Goal: Task Accomplishment & Management: Manage account settings

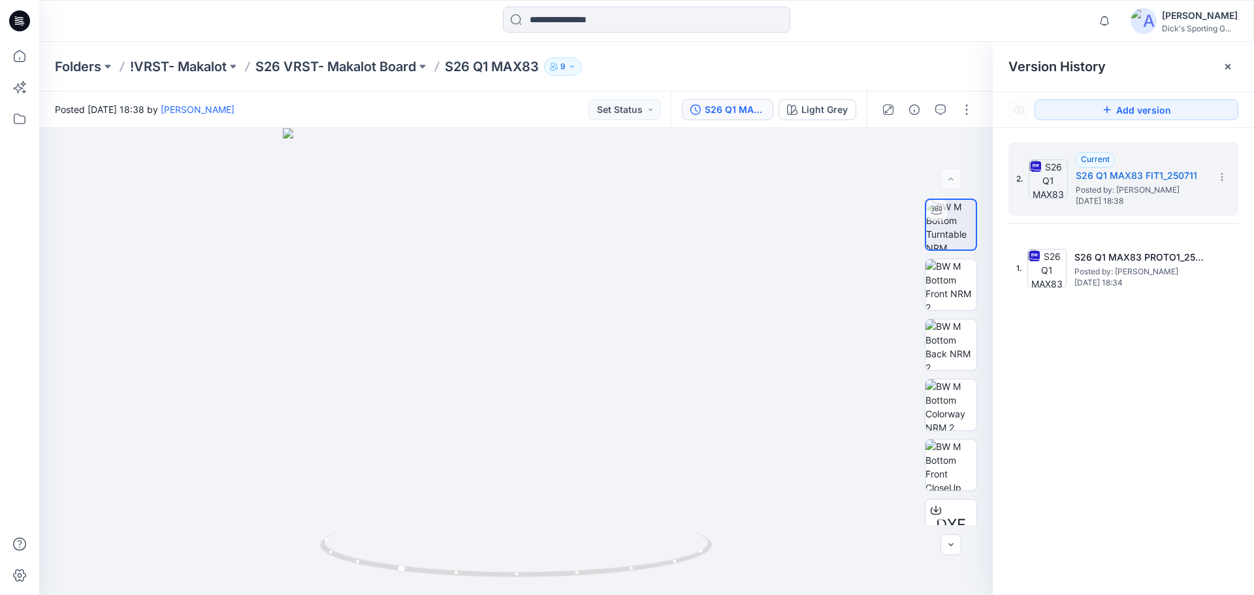
click at [678, 66] on div "Folders !VRST- Makalot S26 VRST- Makalot Board S26 Q1 MAX83 9" at bounding box center [596, 66] width 1082 height 18
click at [16, 24] on icon at bounding box center [18, 24] width 6 height 1
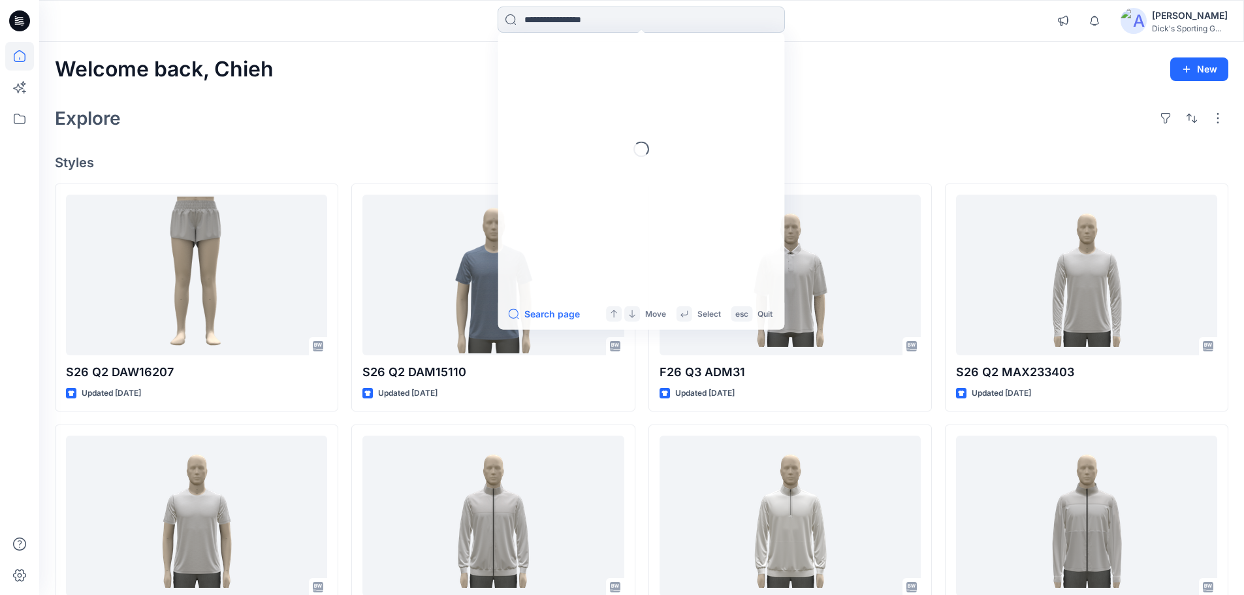
click at [579, 25] on input at bounding box center [641, 20] width 287 height 26
paste input "**********"
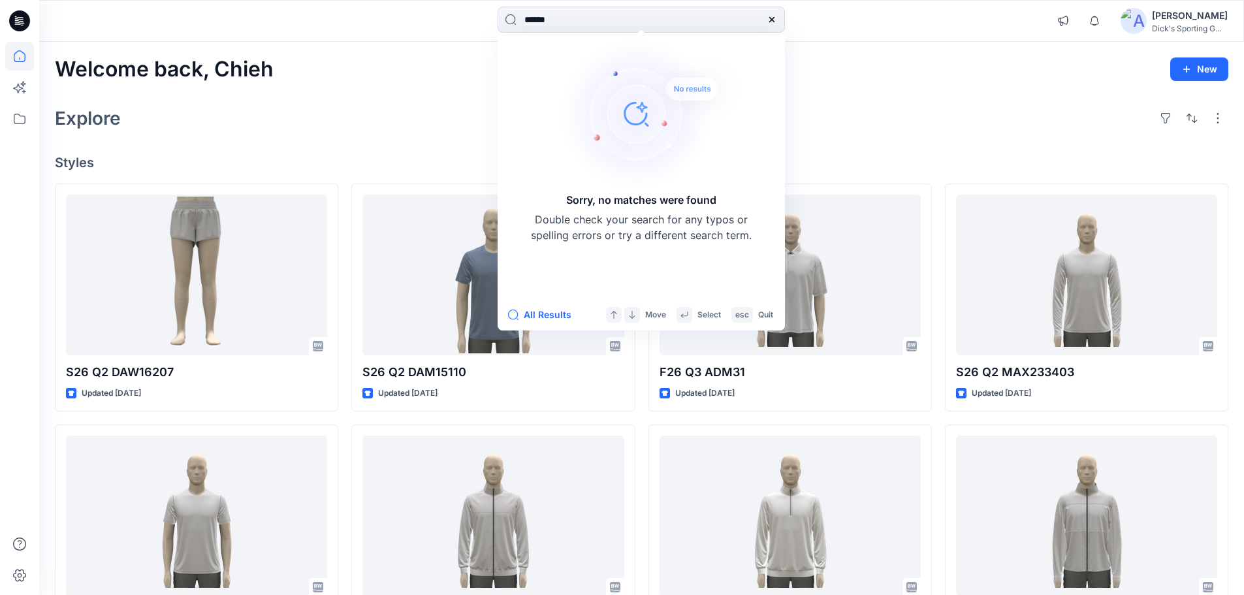
type input "******"
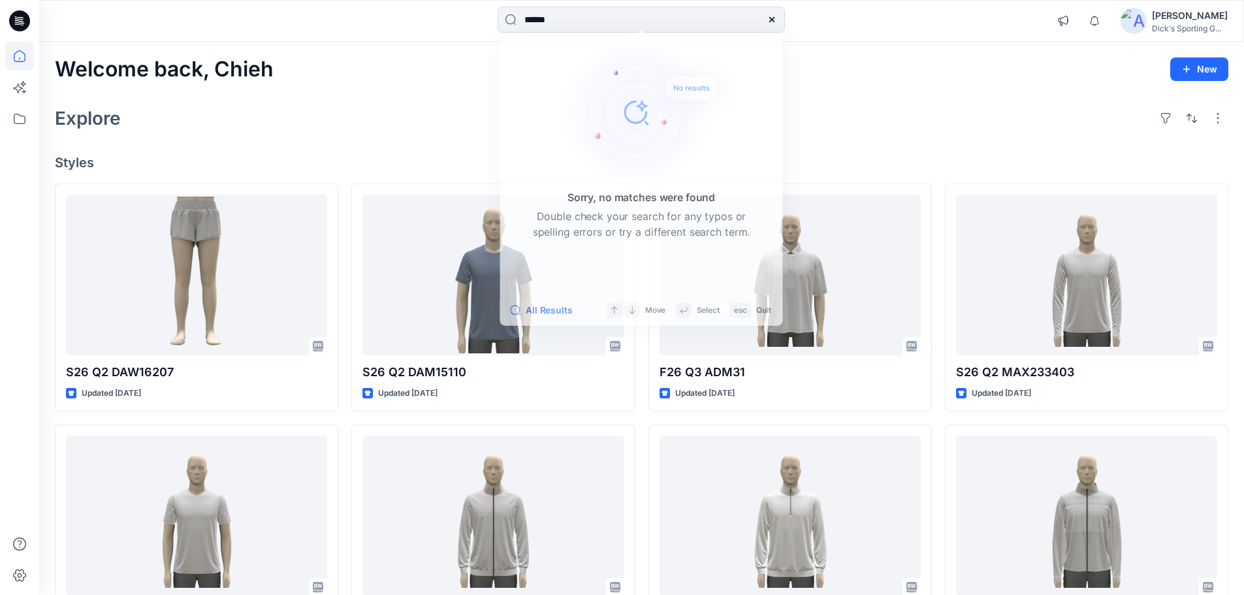
click at [423, 54] on div "Welcome back, Chieh New Explore Styles S26 Q2 DAW16207 Updated 7 days ago S26 Q…" at bounding box center [641, 499] width 1205 height 914
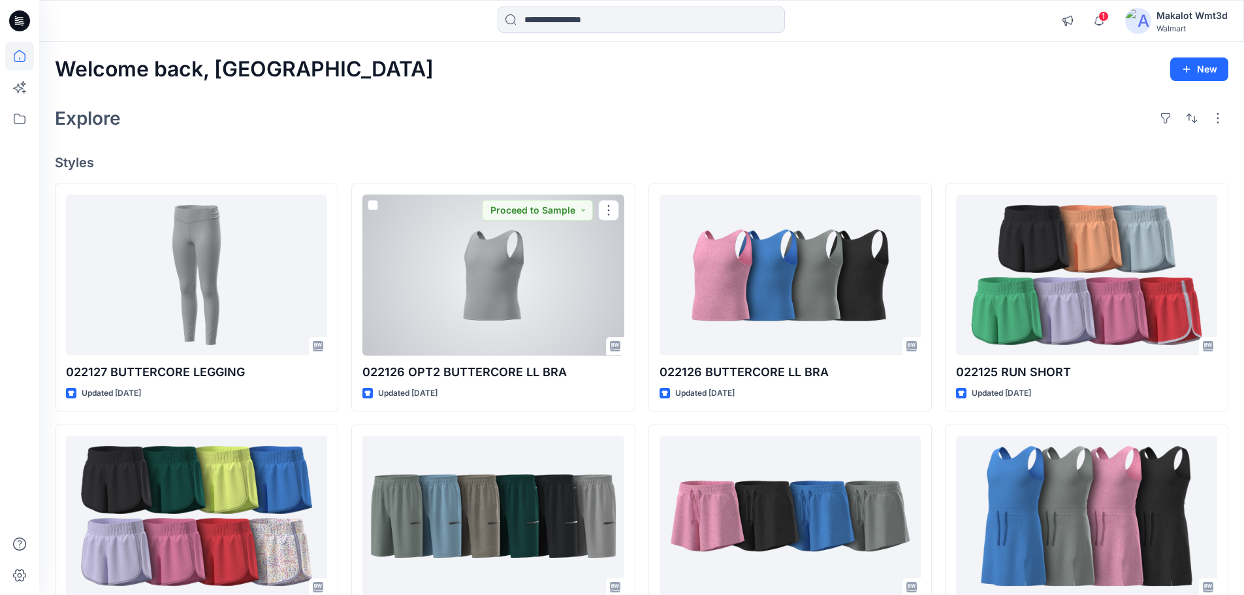
click at [355, 158] on h4 "Styles" at bounding box center [642, 163] width 1174 height 16
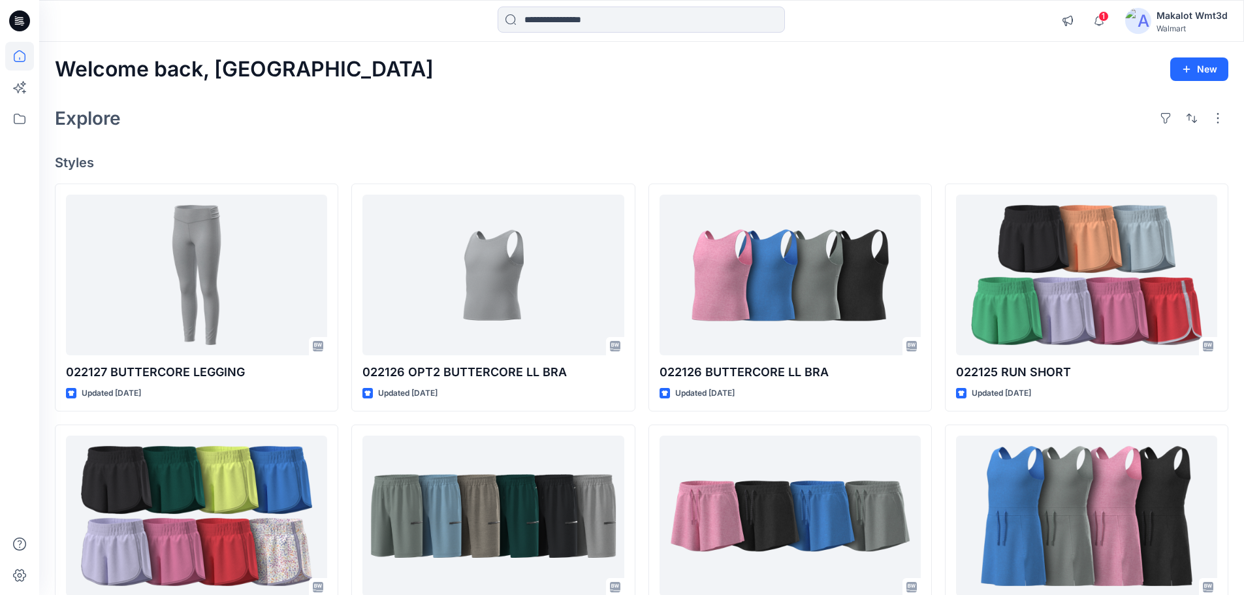
click at [24, 30] on icon at bounding box center [19, 20] width 21 height 21
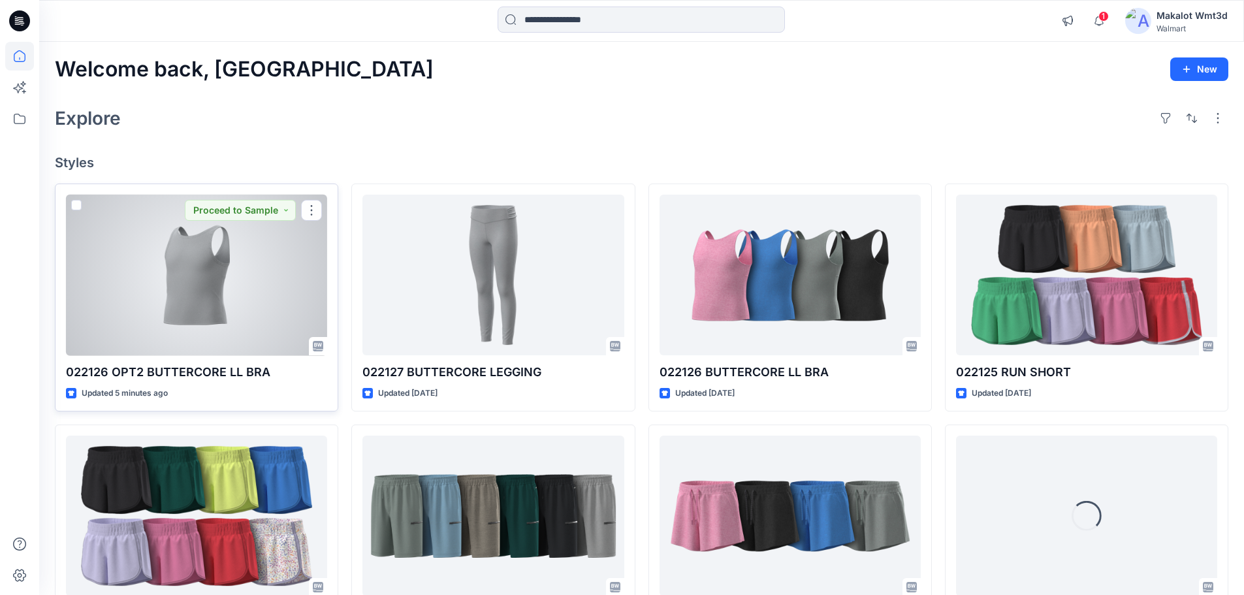
click at [233, 295] on div at bounding box center [196, 275] width 261 height 161
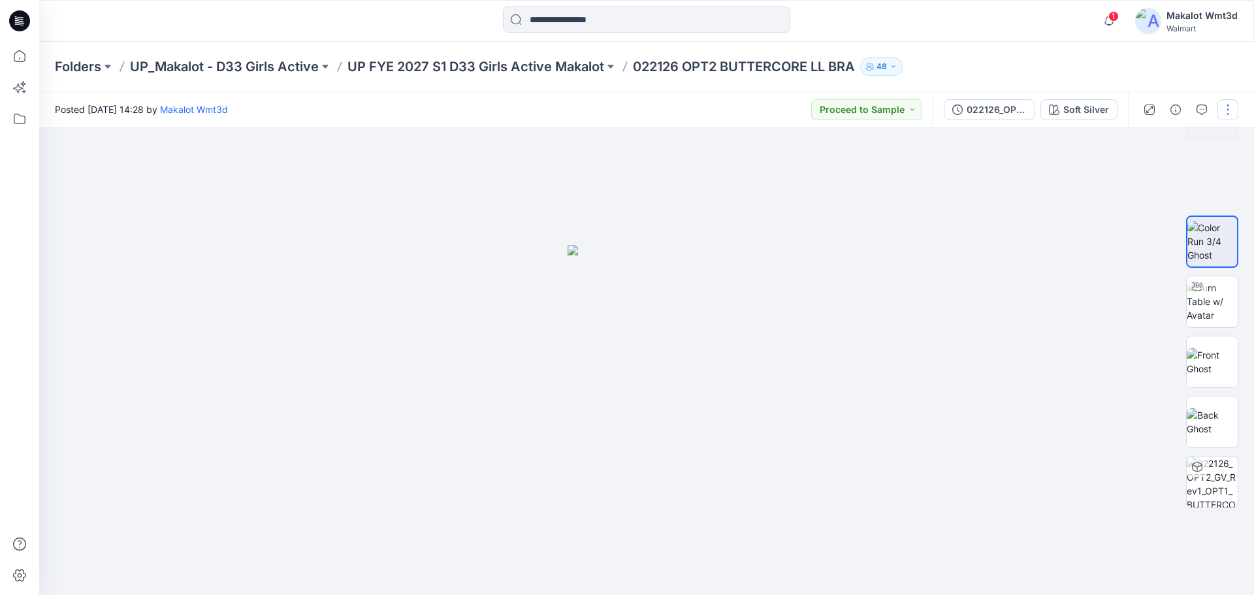
click at [1227, 107] on button "button" at bounding box center [1227, 109] width 21 height 21
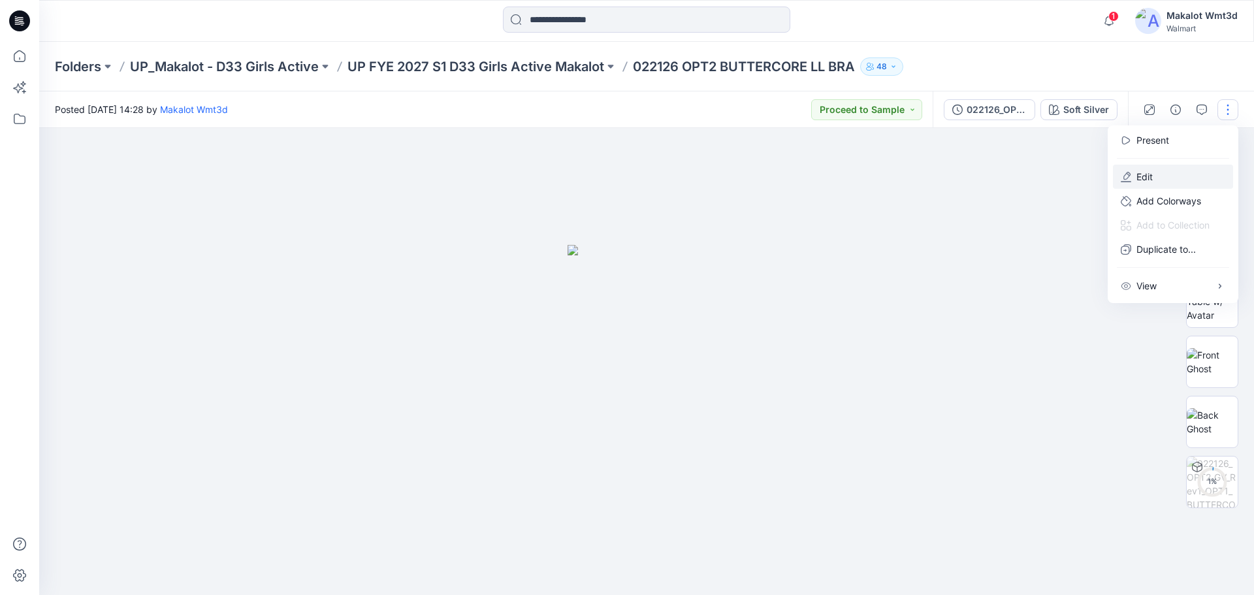
click at [1145, 172] on p "Edit" at bounding box center [1144, 177] width 16 height 14
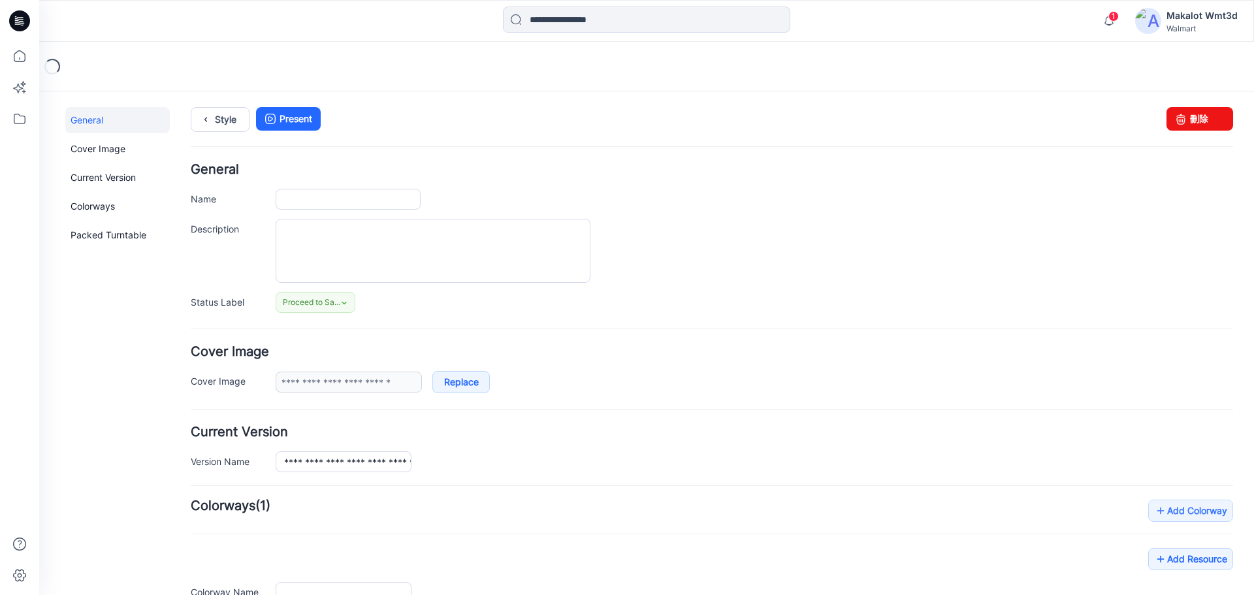
type input "**********"
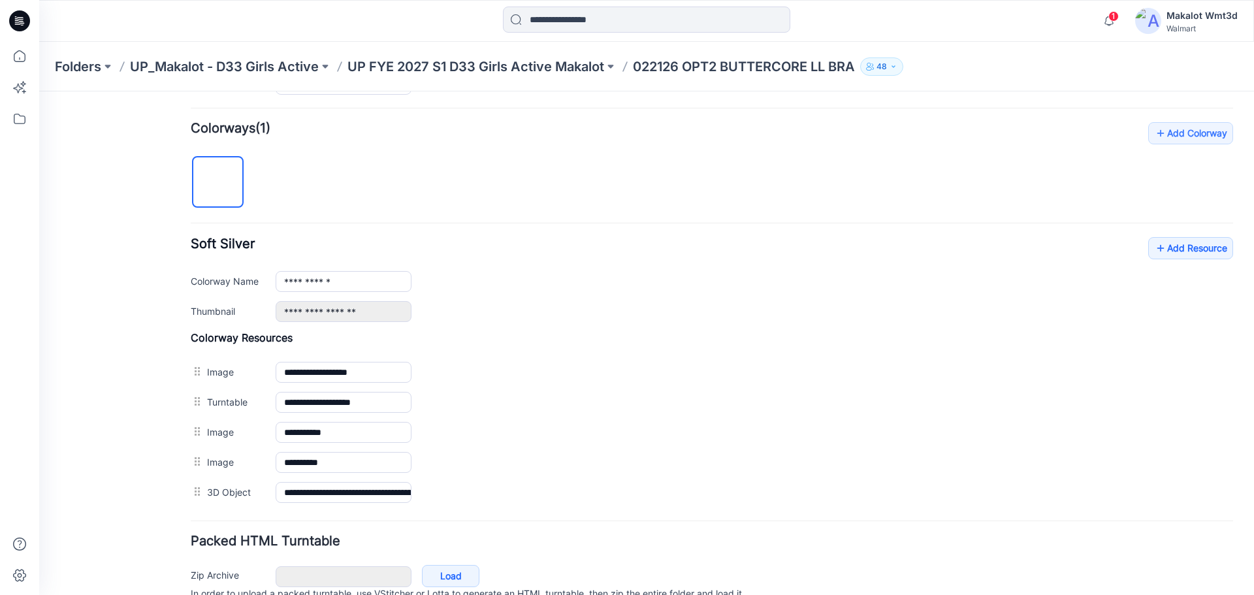
scroll to position [348, 0]
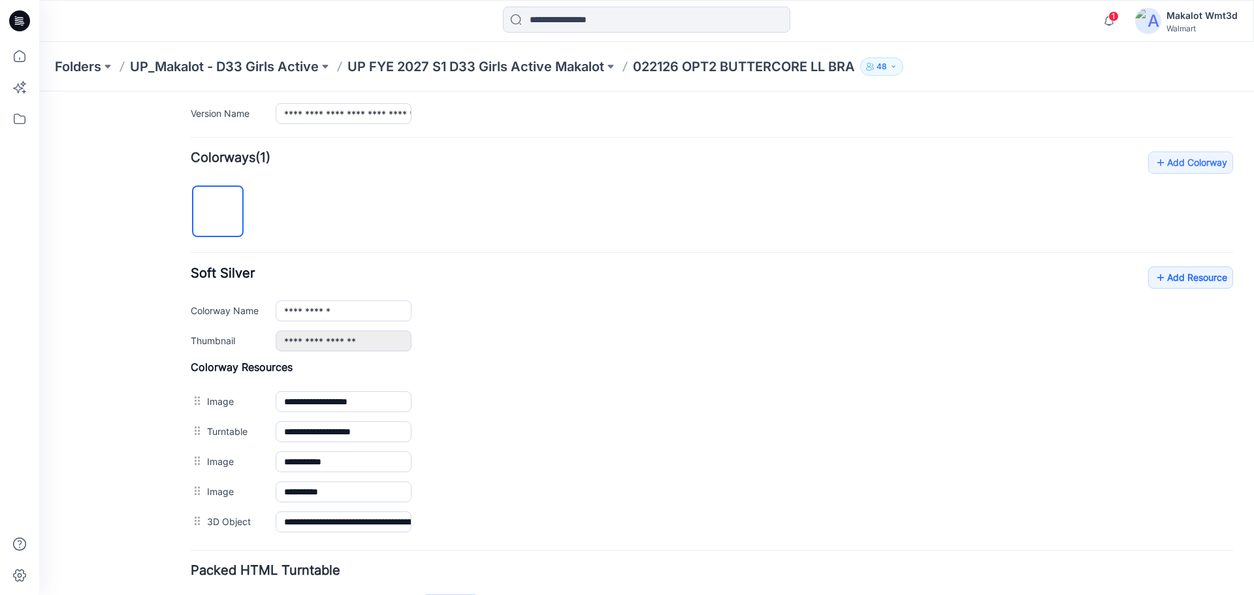
click at [1167, 262] on div "**********" at bounding box center [712, 344] width 1042 height 385
click at [1175, 280] on link "Add Resource" at bounding box center [1190, 277] width 85 height 22
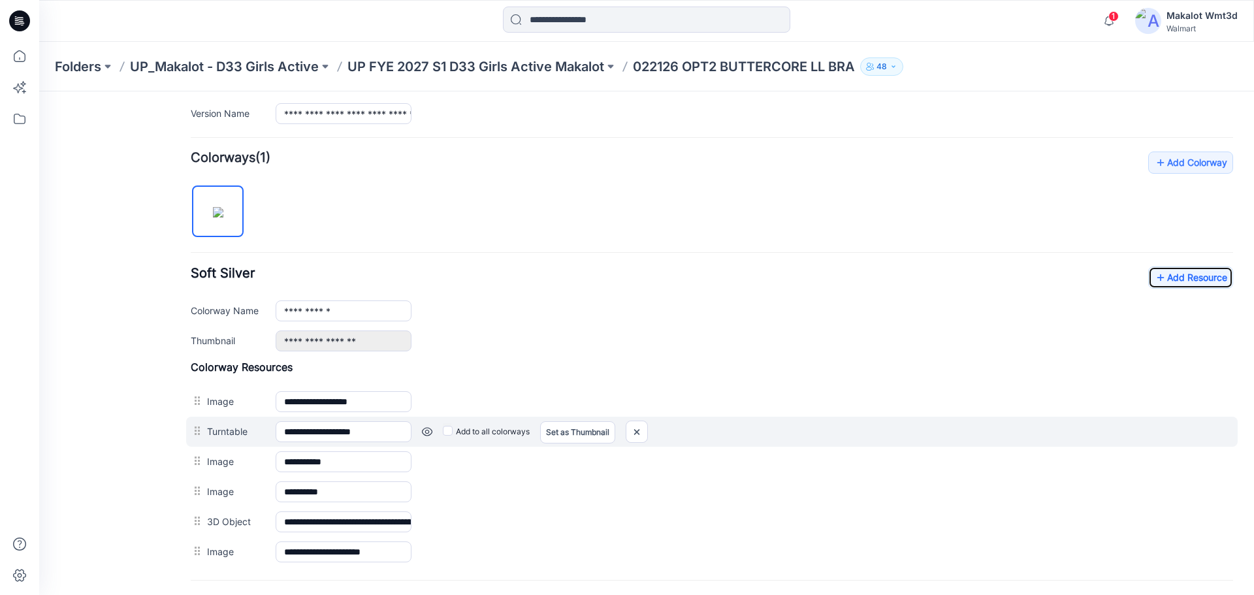
scroll to position [436, 0]
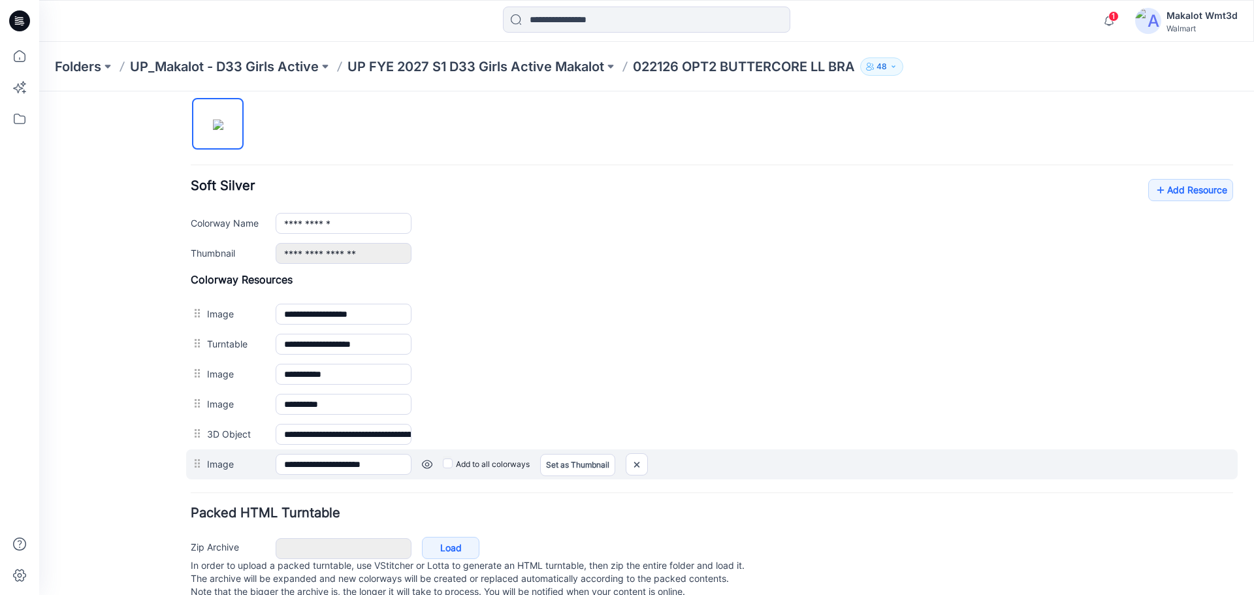
click at [39, 91] on label "Add to all colorways" at bounding box center [39, 91] width 0 height 0
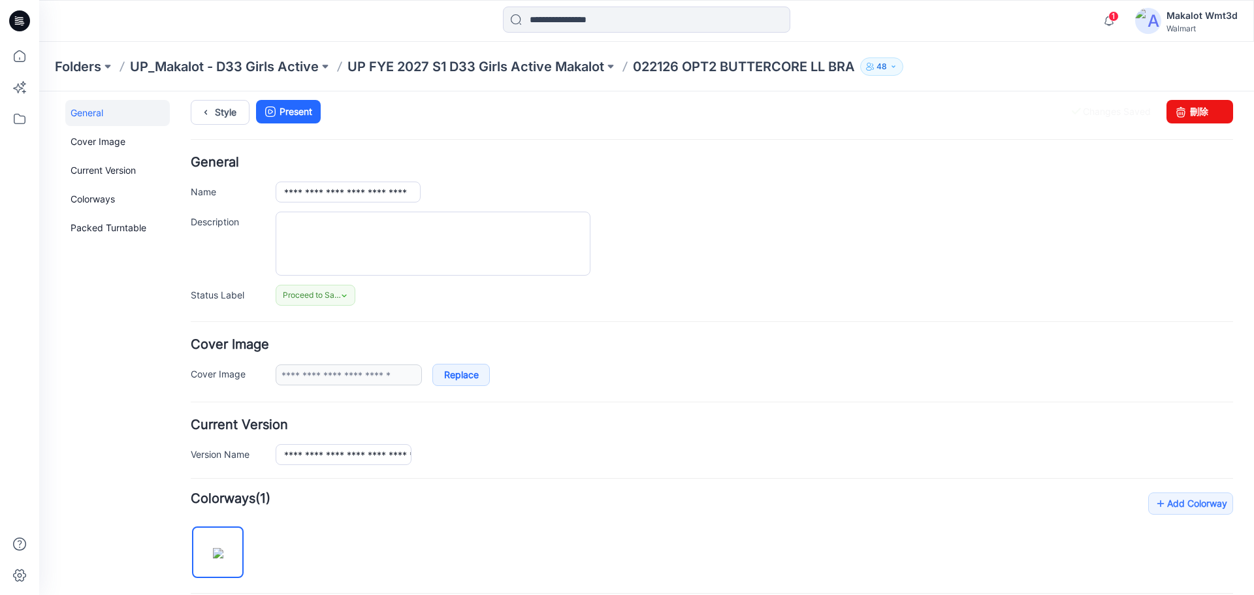
scroll to position [0, 0]
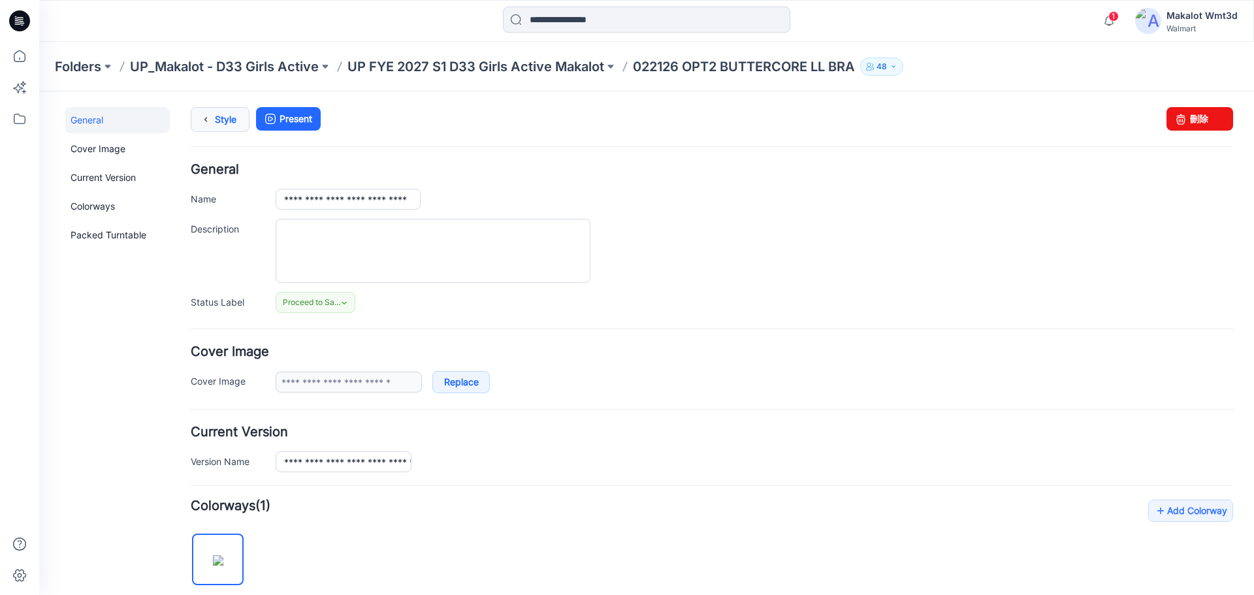
click at [206, 120] on icon at bounding box center [206, 120] width 18 height 24
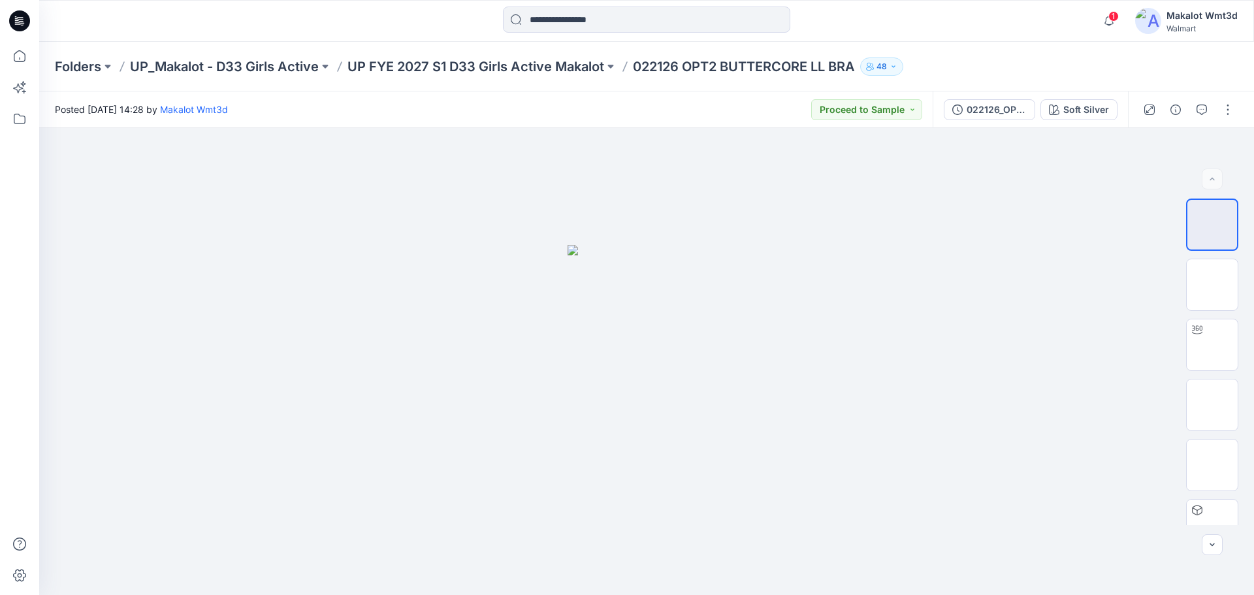
click at [524, 100] on div "Posted [DATE] 14:28 by Makalot Wmt3d Proceed to Sample" at bounding box center [485, 109] width 893 height 36
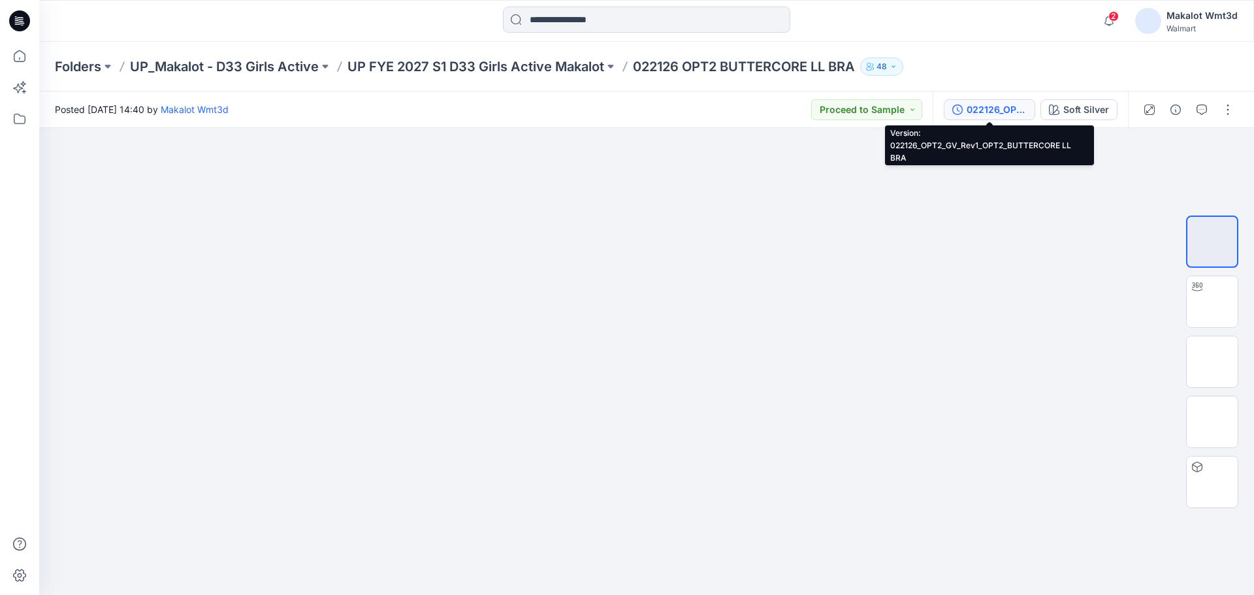
click at [1010, 118] on button "022126_OPT2_GV_Rev1_OPT2_BUTTERCORE LL BRA" at bounding box center [989, 109] width 91 height 21
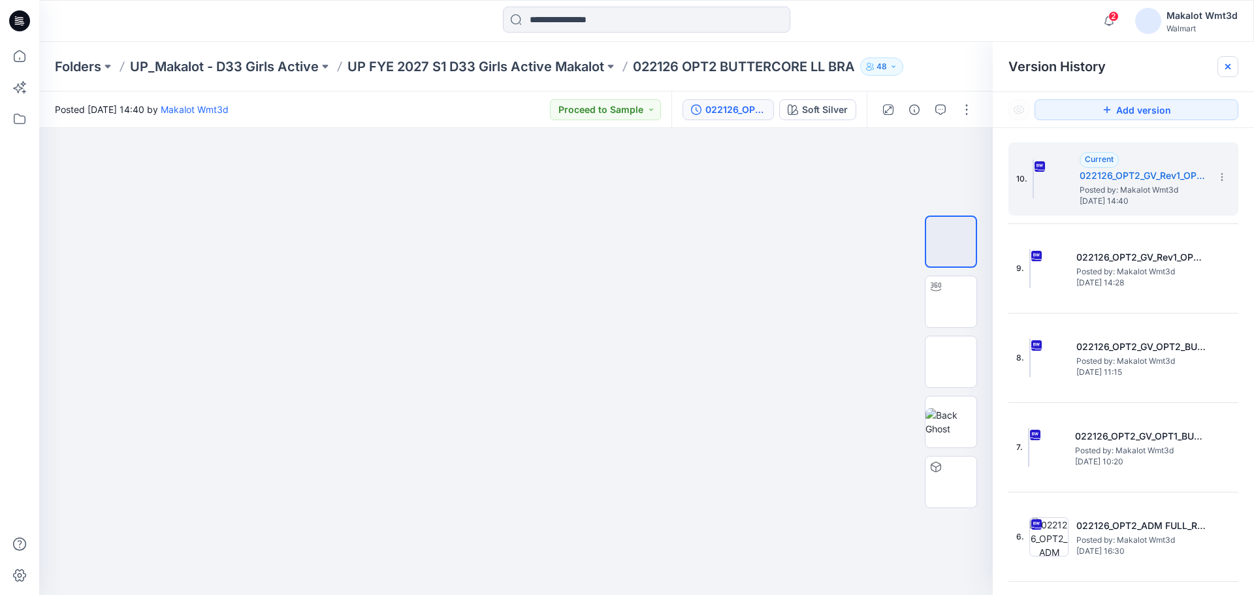
click at [1229, 67] on icon at bounding box center [1228, 66] width 10 height 10
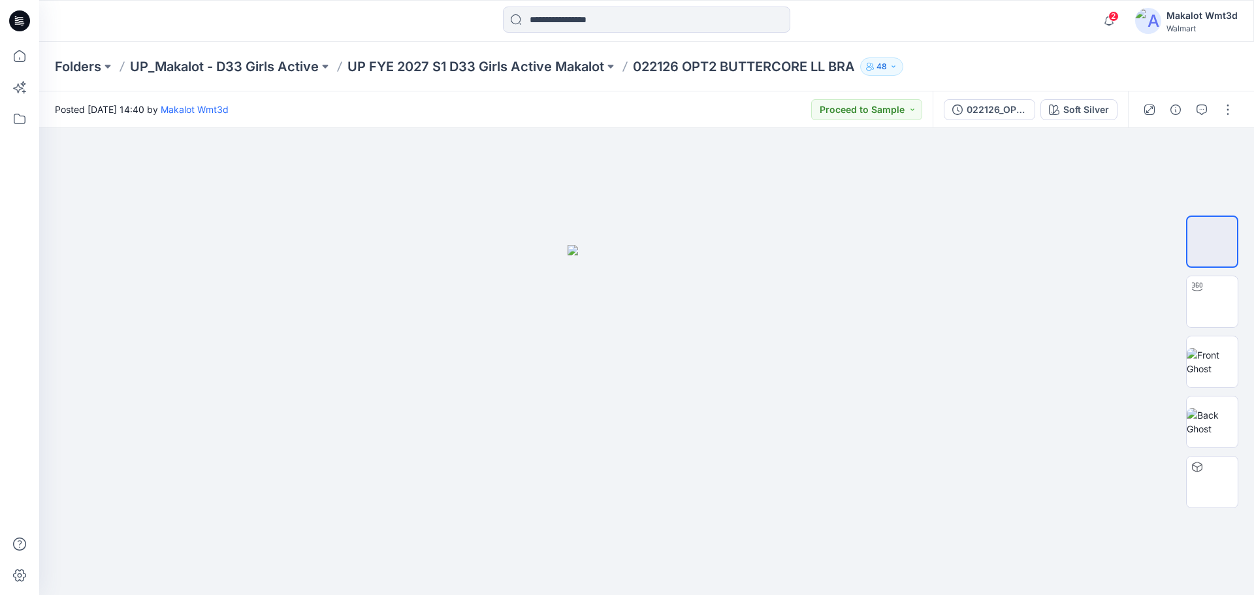
click at [610, 99] on div "Posted Monday, August 18, 2025 14:40 by Makalot Wmt3d Proceed to Sample" at bounding box center [485, 109] width 893 height 36
click at [1002, 105] on div "022126_OPT2_GV_Rev1_OPT2_BUTTERCORE LL BRA" at bounding box center [997, 110] width 60 height 14
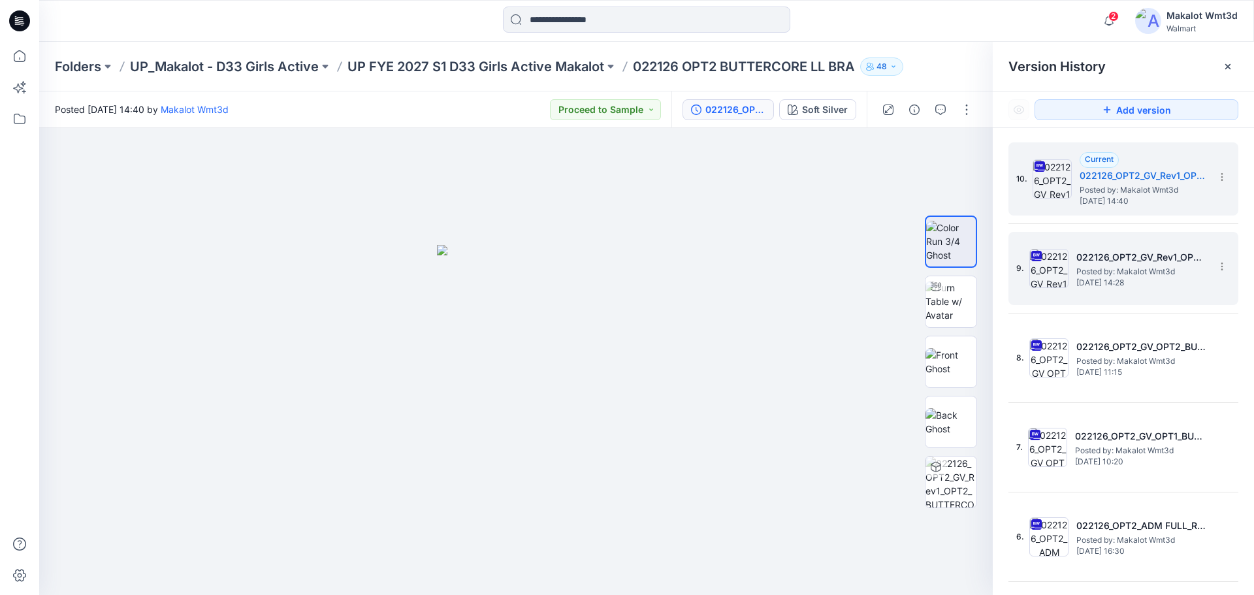
click at [1112, 259] on h5 "022126_OPT2_GV_Rev1_OPT1_BUTTERCORE LL BRA" at bounding box center [1141, 258] width 131 height 16
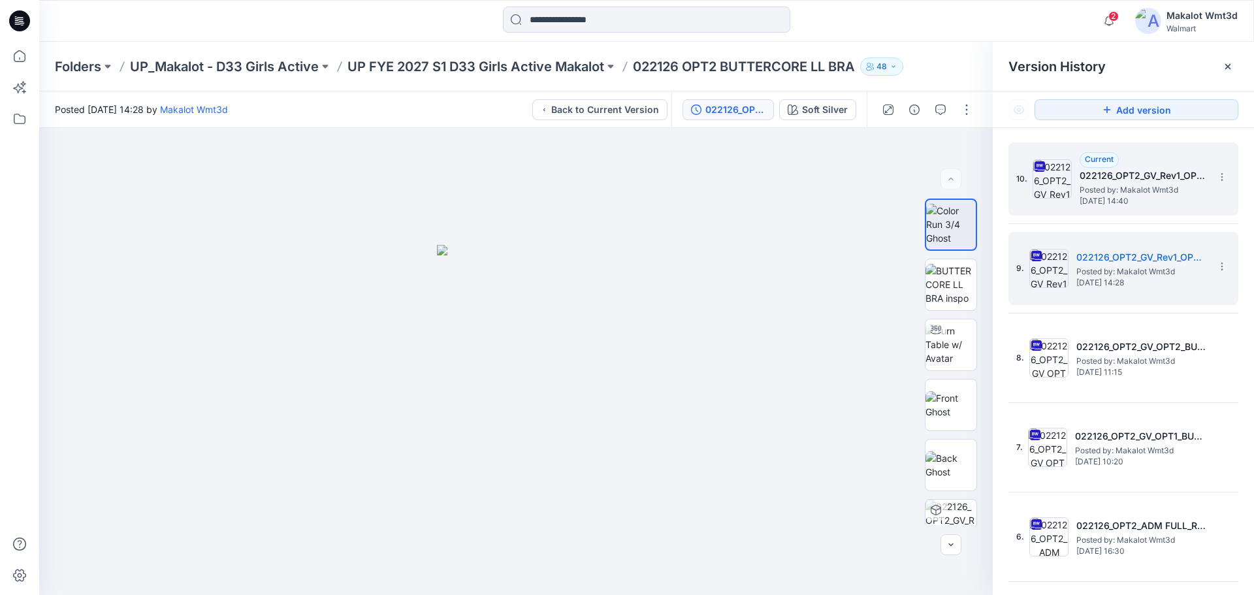
click at [1143, 178] on h5 "022126_OPT2_GV_Rev1_OPT2_BUTTERCORE LL BRA" at bounding box center [1145, 176] width 131 height 16
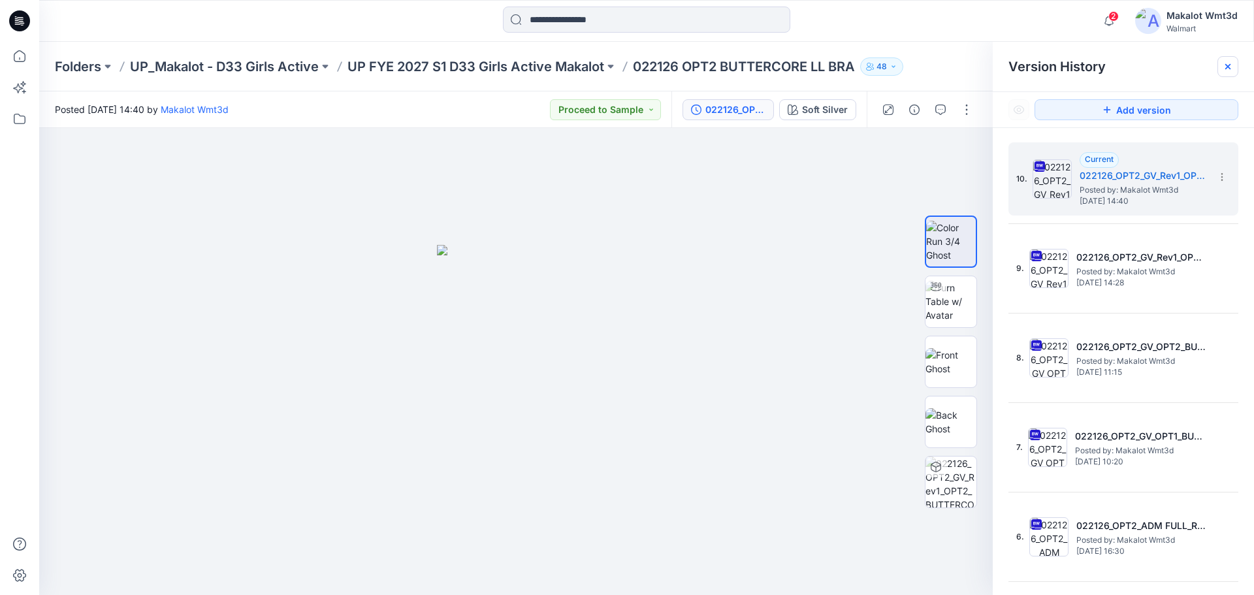
click at [1229, 72] on div at bounding box center [1227, 66] width 21 height 21
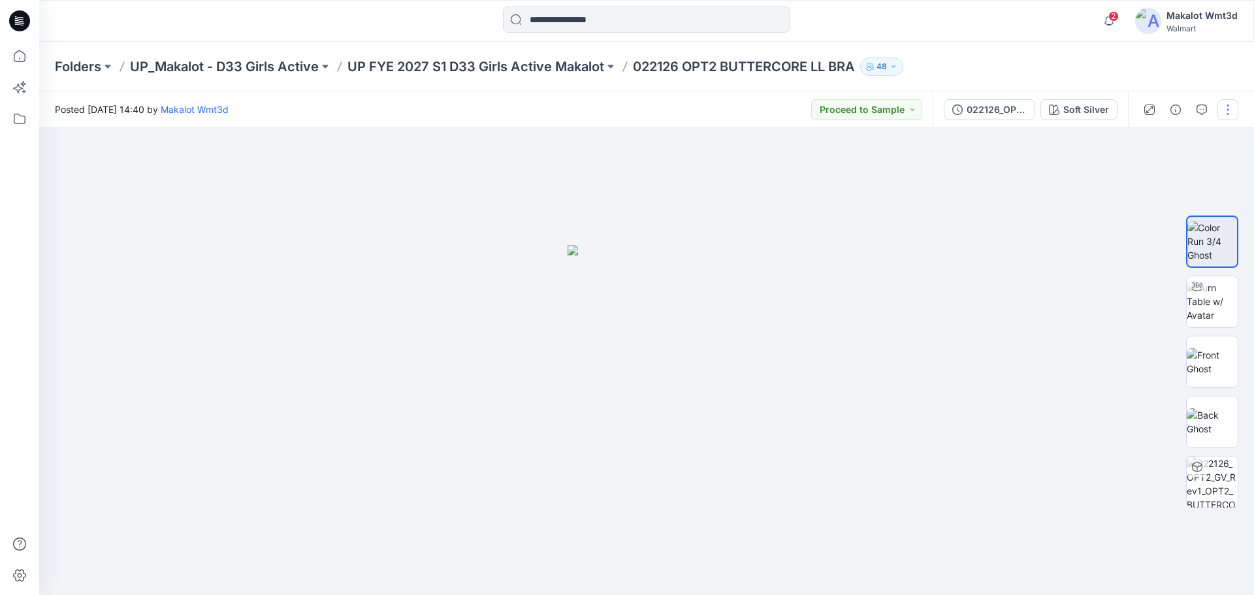
click at [1231, 99] on button "button" at bounding box center [1227, 109] width 21 height 21
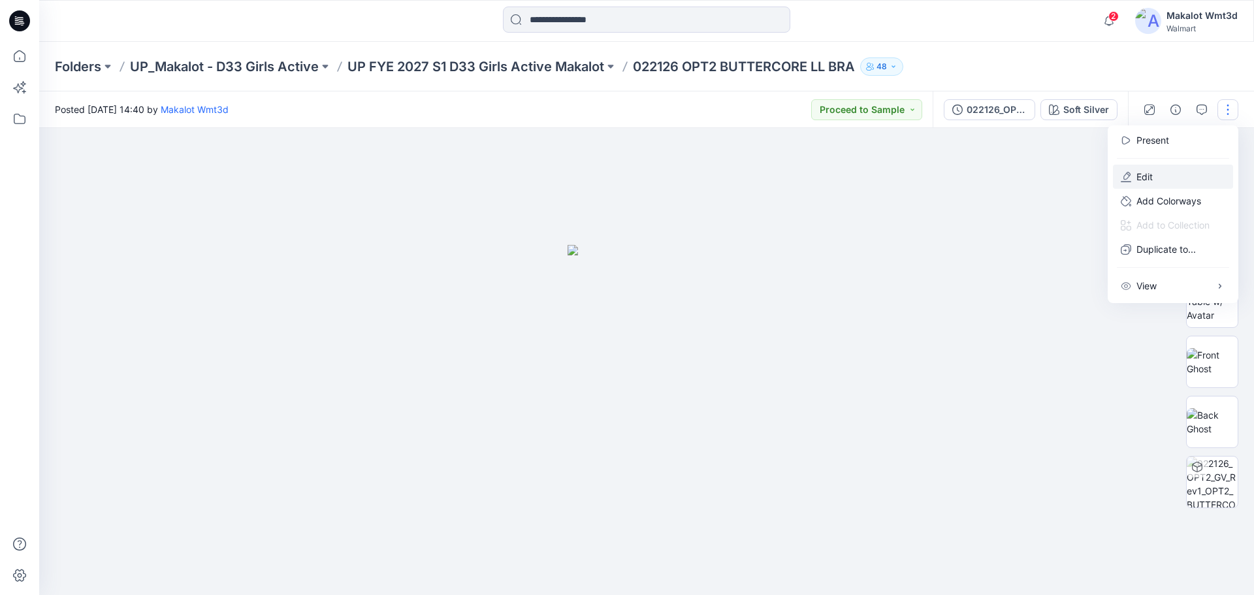
click at [1169, 173] on button "Edit" at bounding box center [1173, 177] width 120 height 24
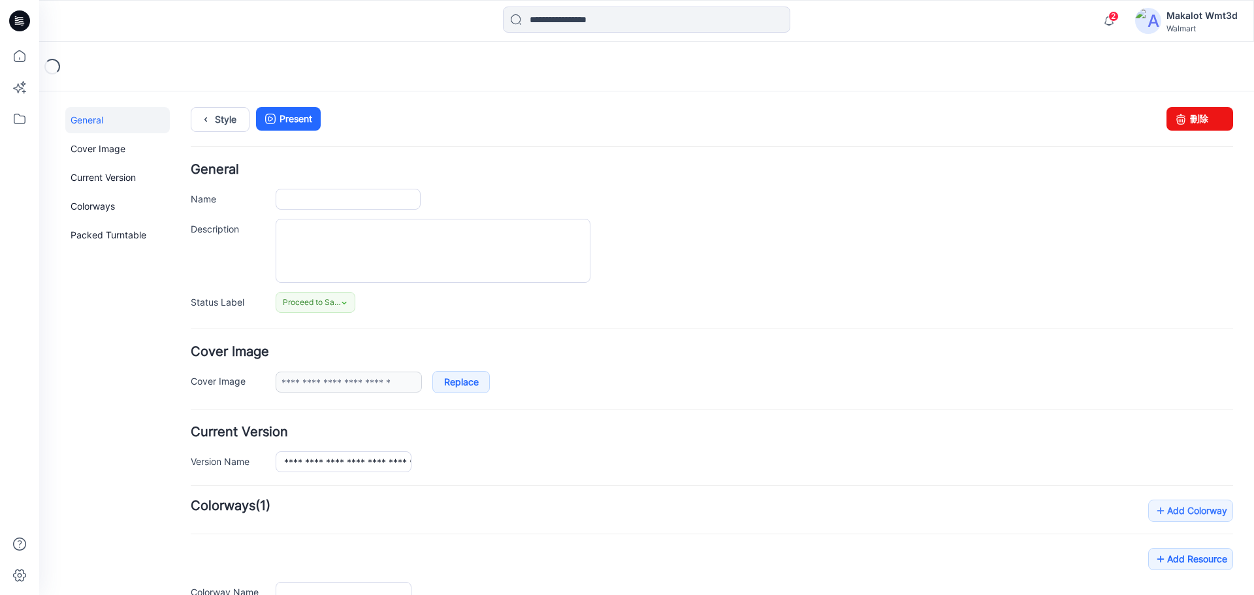
type input "**********"
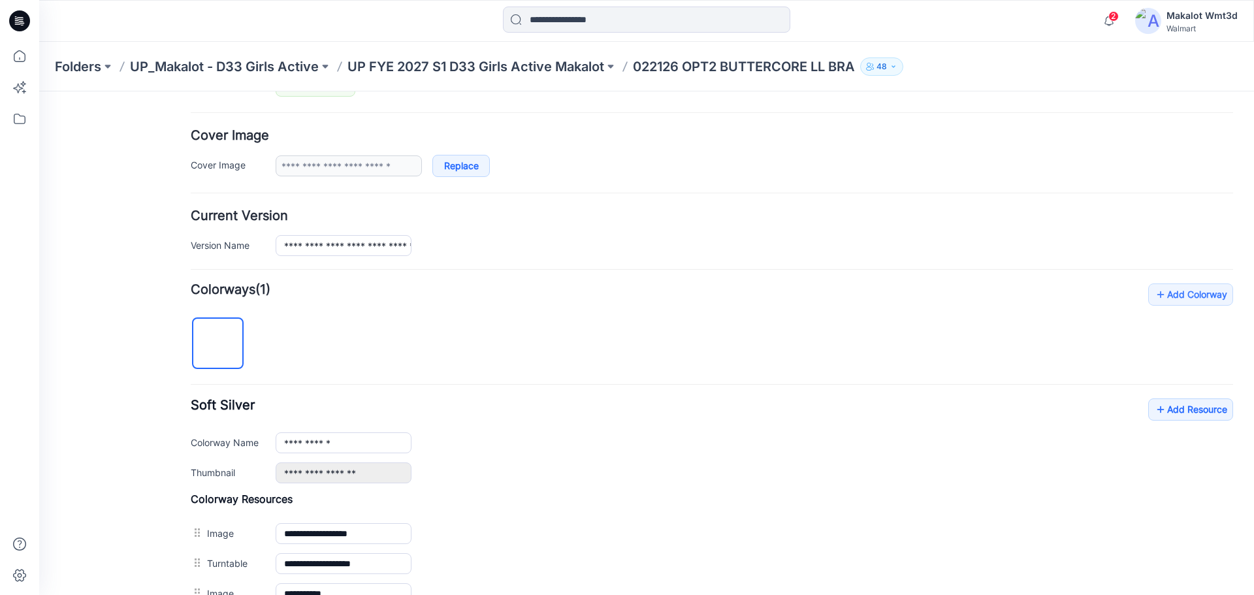
scroll to position [440, 0]
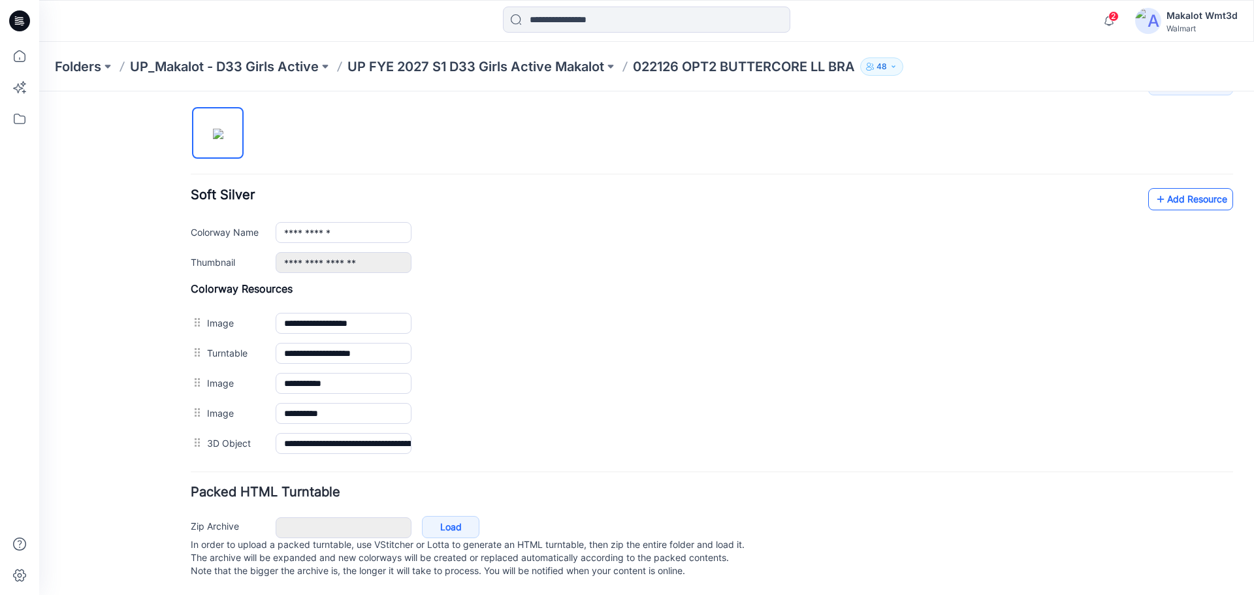
click at [1154, 189] on icon at bounding box center [1160, 199] width 13 height 21
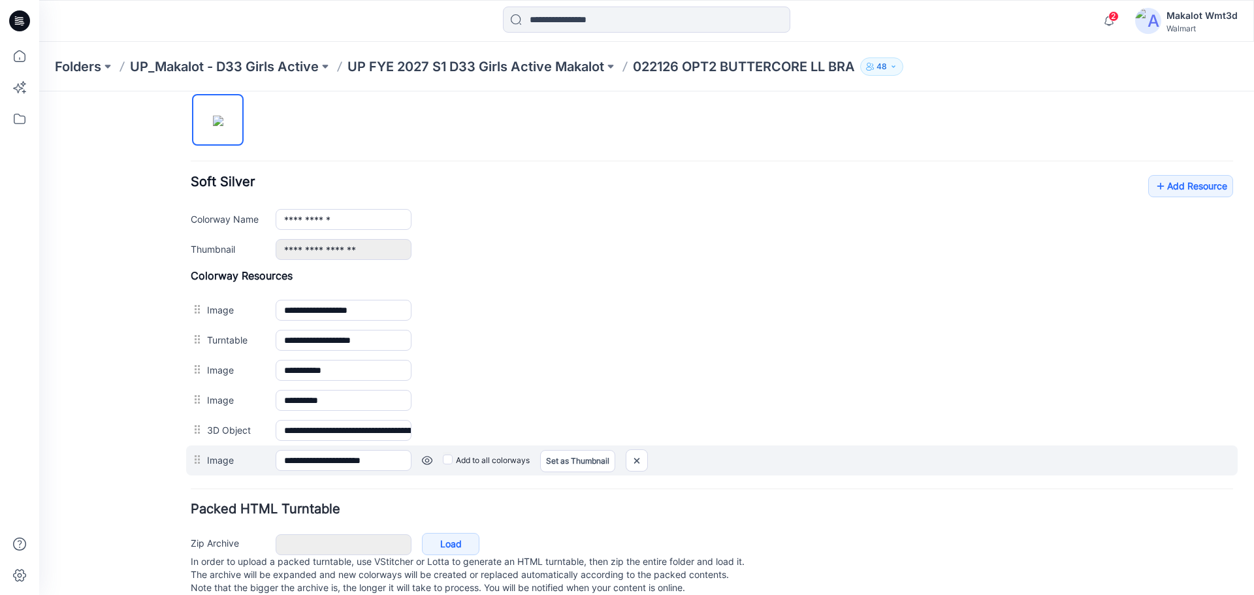
click at [39, 91] on label "Add to all colorways" at bounding box center [39, 91] width 0 height 0
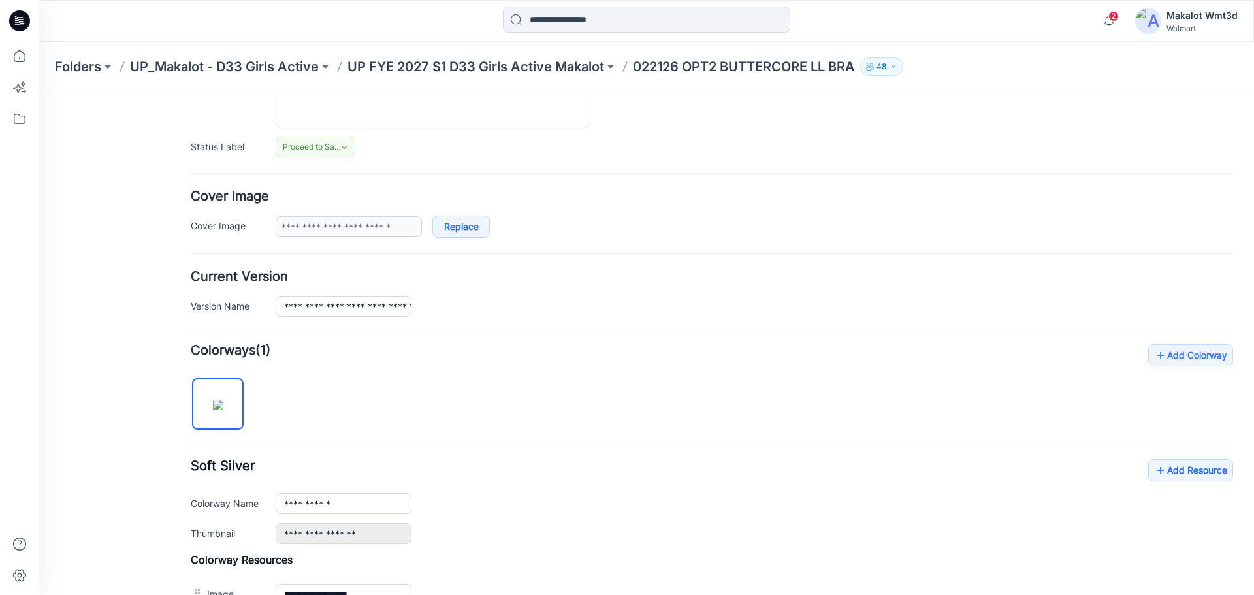
scroll to position [0, 0]
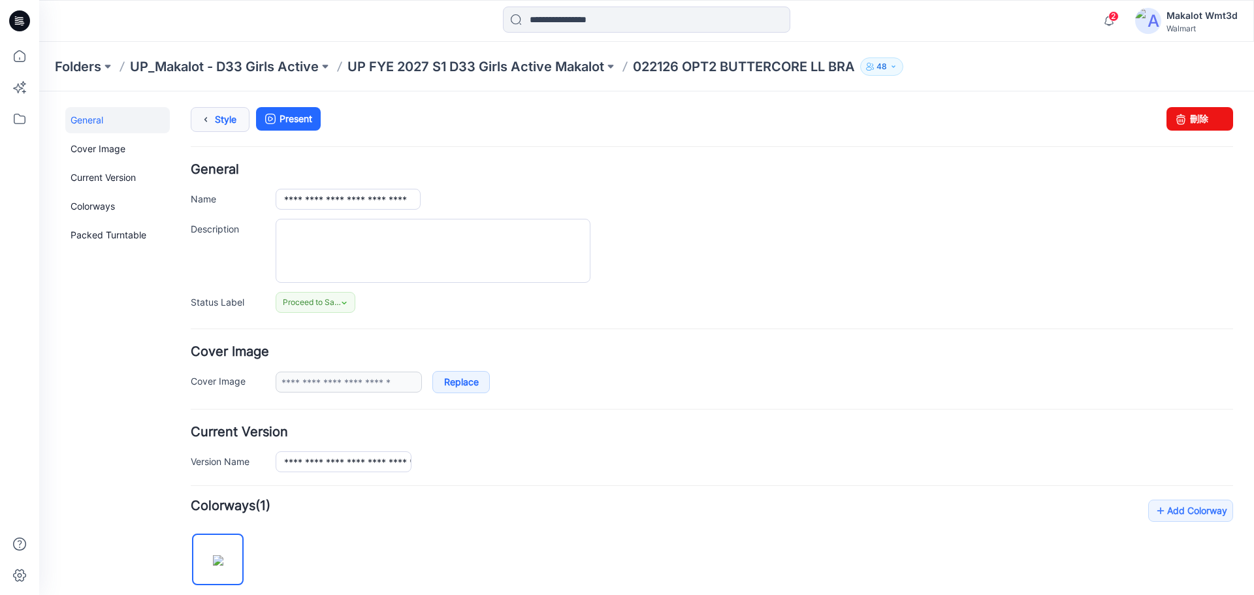
click at [213, 117] on icon at bounding box center [206, 120] width 18 height 24
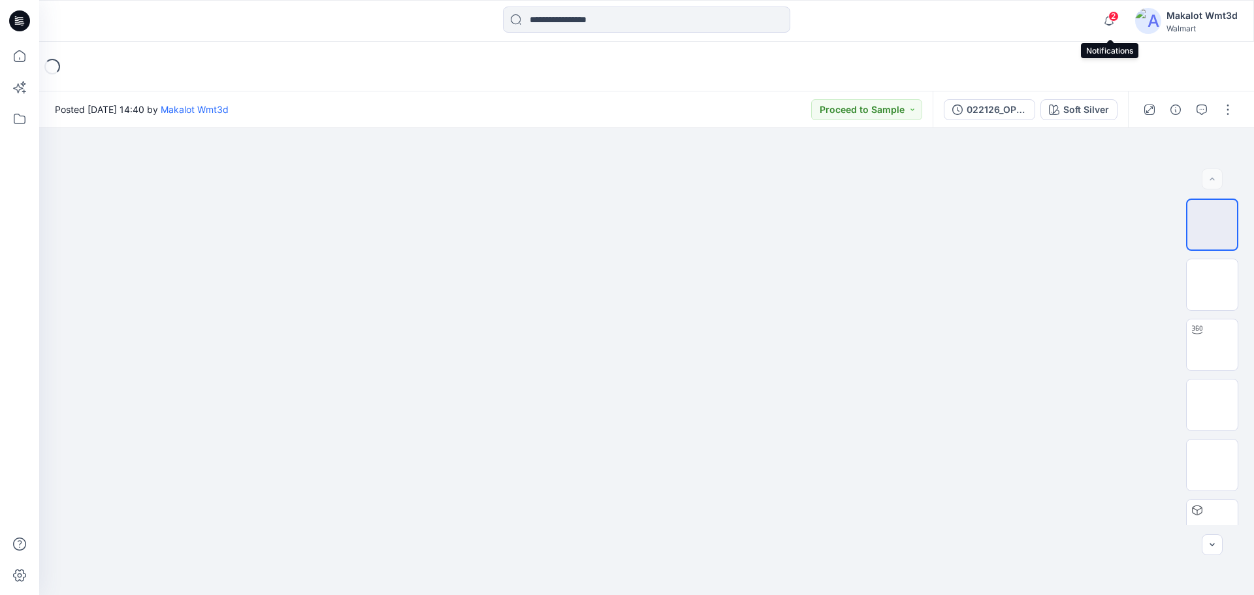
click at [1116, 16] on span "2" at bounding box center [1113, 16] width 10 height 10
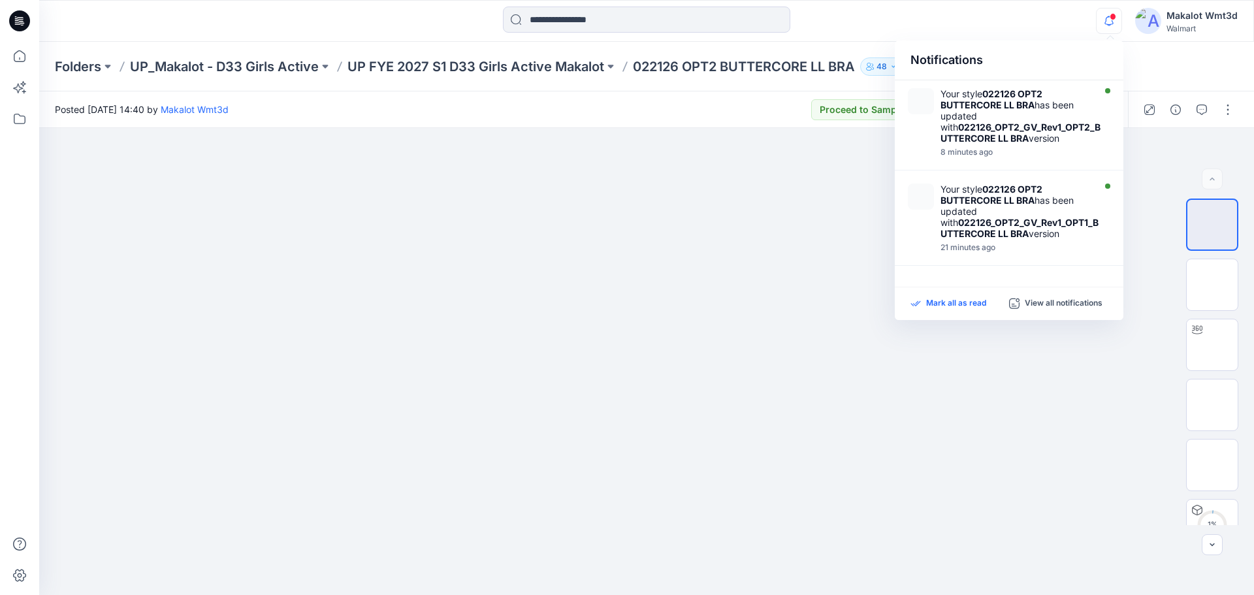
click at [937, 300] on p "Mark all as read" at bounding box center [956, 304] width 60 height 12
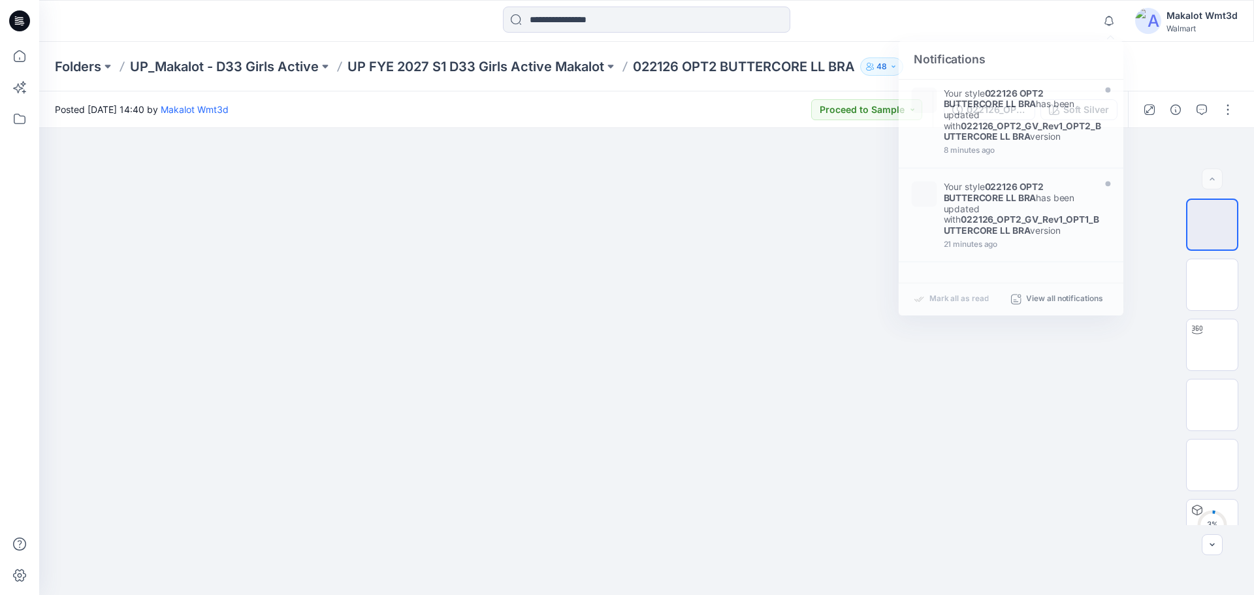
click at [1015, 18] on div "Notifications Your style 022126 OPT2 BUTTERCORE LL BRA has been updated with 02…" at bounding box center [646, 21] width 1214 height 29
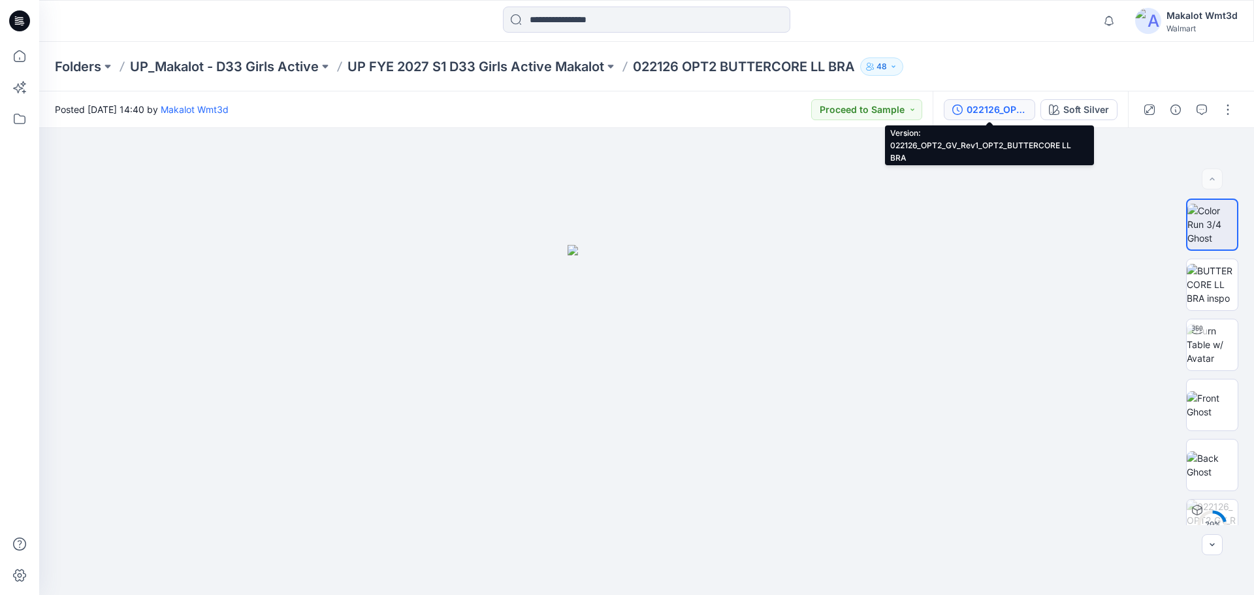
click at [984, 103] on div "022126_OPT2_GV_Rev1_OPT2_BUTTERCORE LL BRA" at bounding box center [997, 110] width 60 height 14
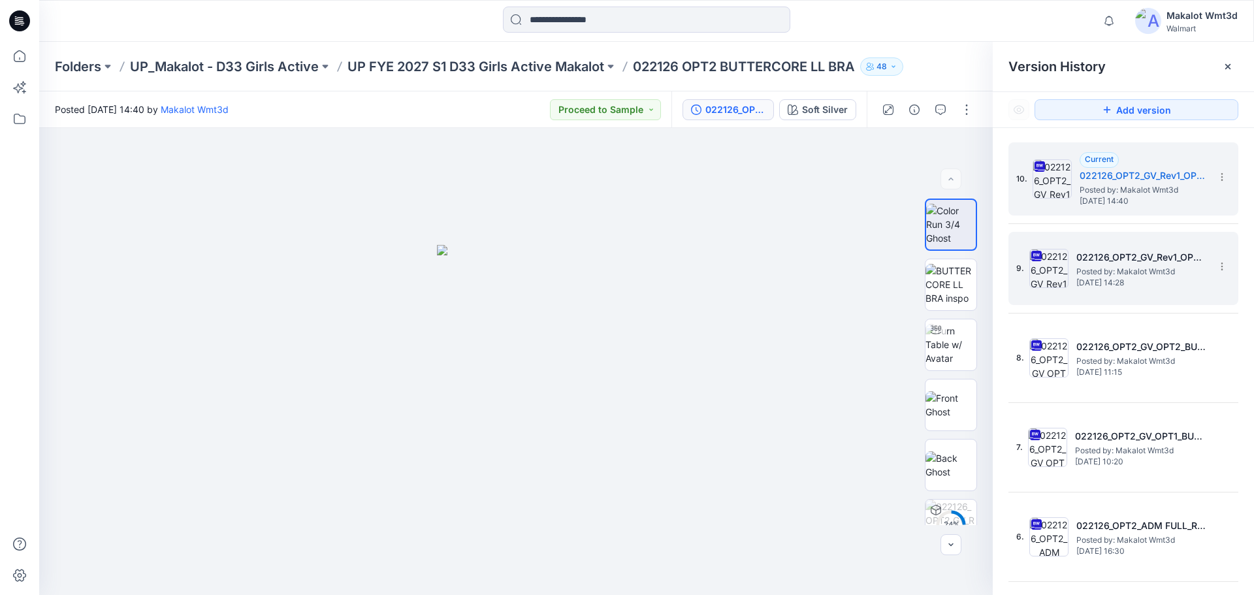
click at [1110, 263] on h5 "022126_OPT2_GV_Rev1_OPT1_BUTTERCORE LL BRA" at bounding box center [1141, 258] width 131 height 16
click at [1136, 187] on span "Posted by: Makalot Wmt3d" at bounding box center [1145, 190] width 131 height 13
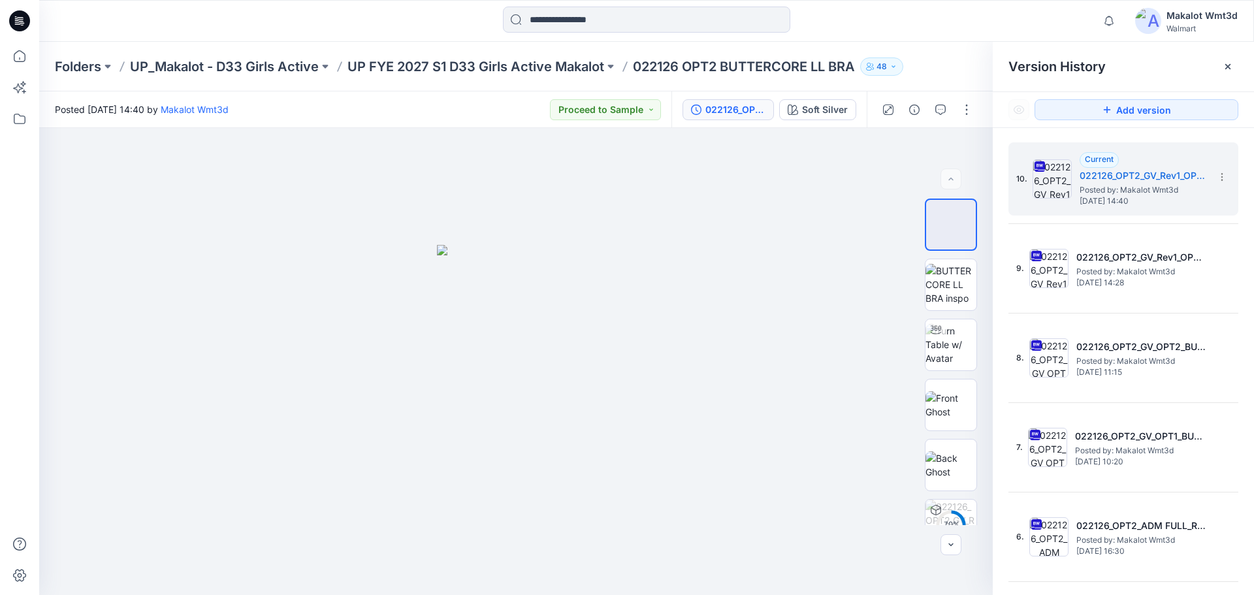
click at [1221, 65] on div at bounding box center [1227, 66] width 21 height 21
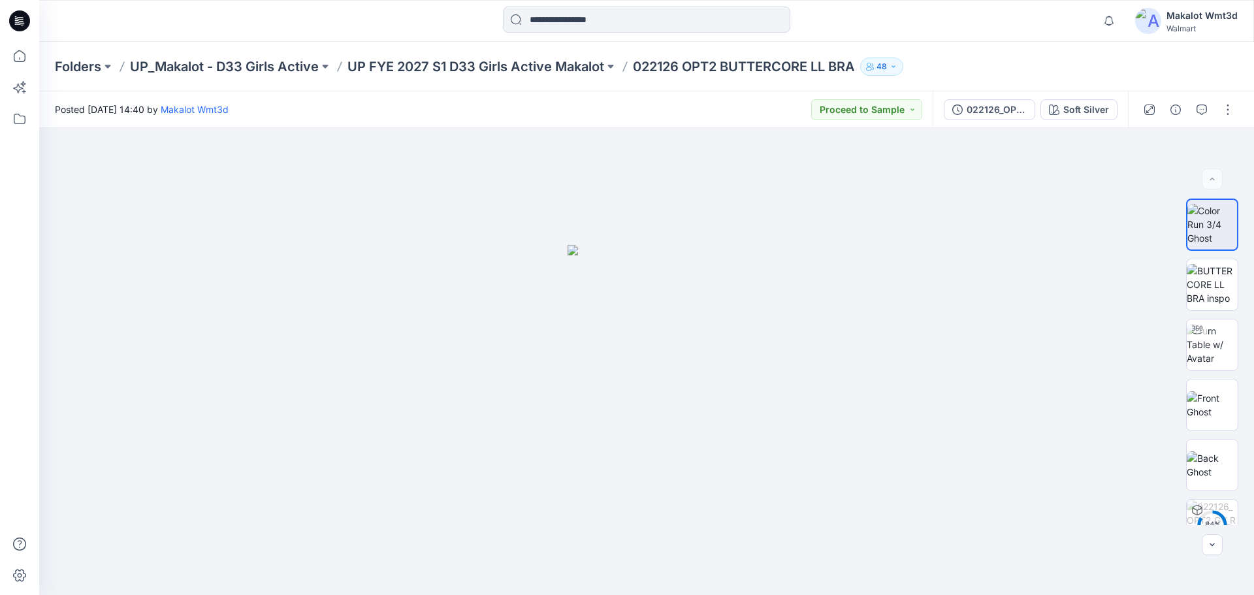
click at [964, 71] on div "Folders UP_Makalot - D33 Girls Active UP FYE 2027 S1 D33 Girls Active Makalot 0…" at bounding box center [596, 66] width 1082 height 18
click at [432, 30] on div at bounding box center [646, 21] width 607 height 29
click at [20, 20] on icon at bounding box center [21, 19] width 6 height 1
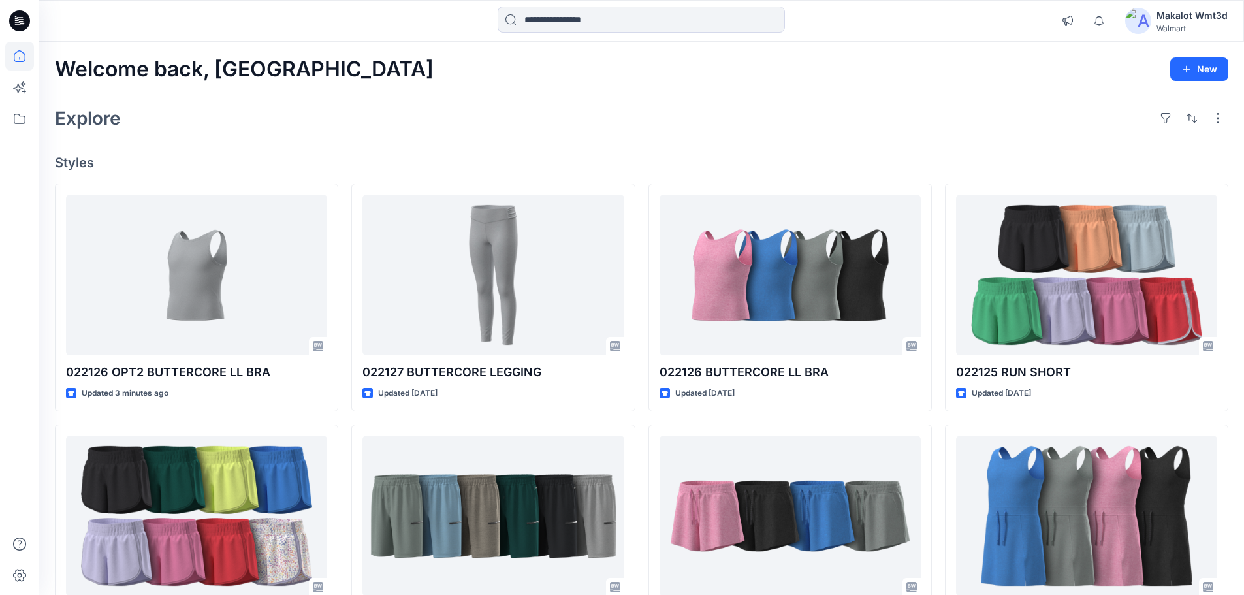
click at [541, 115] on div "Explore" at bounding box center [642, 118] width 1174 height 31
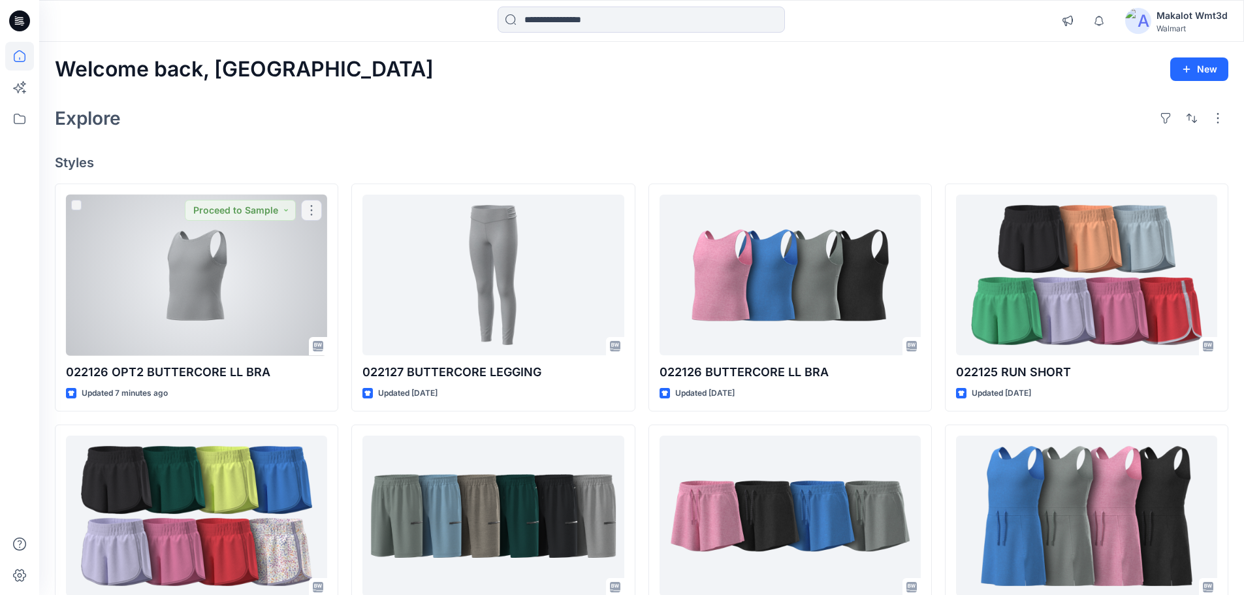
click at [219, 244] on div at bounding box center [196, 275] width 261 height 161
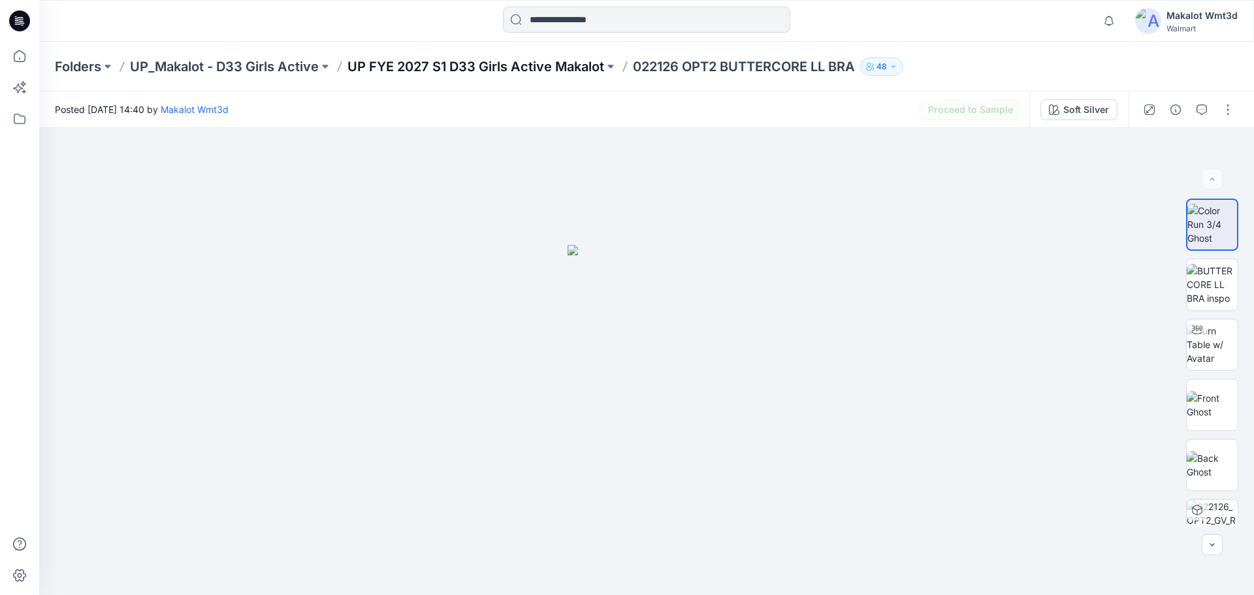
click at [558, 64] on p "UP FYE 2027 S1 D33 Girls Active Makalot" at bounding box center [475, 66] width 257 height 18
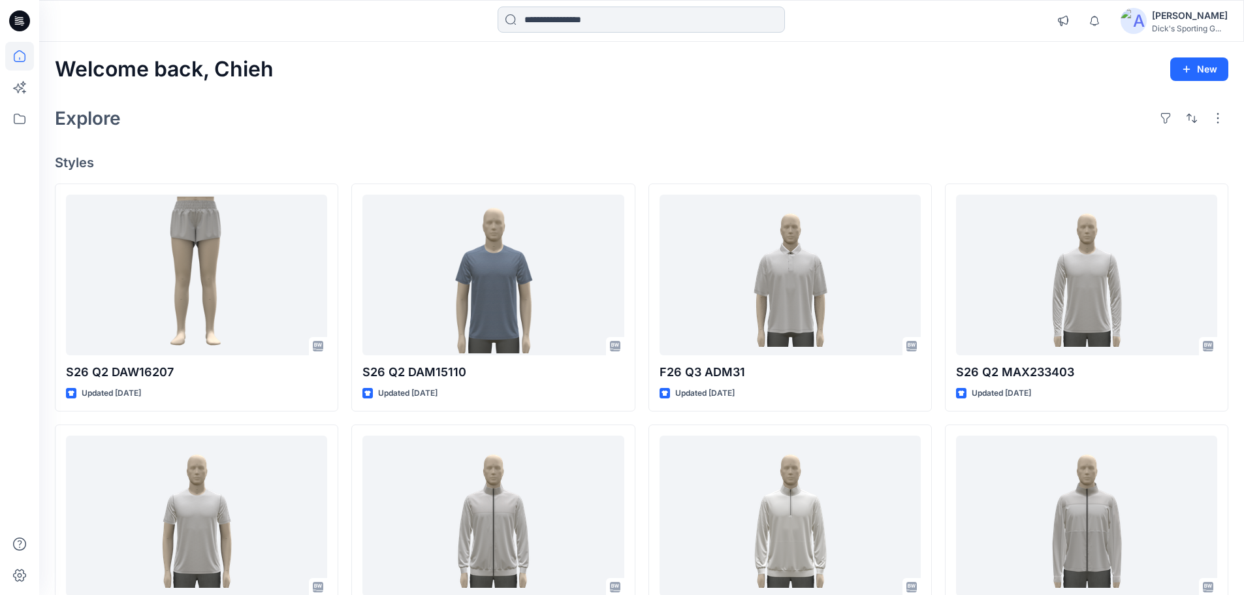
click at [592, 24] on input at bounding box center [641, 20] width 287 height 26
paste input "**********"
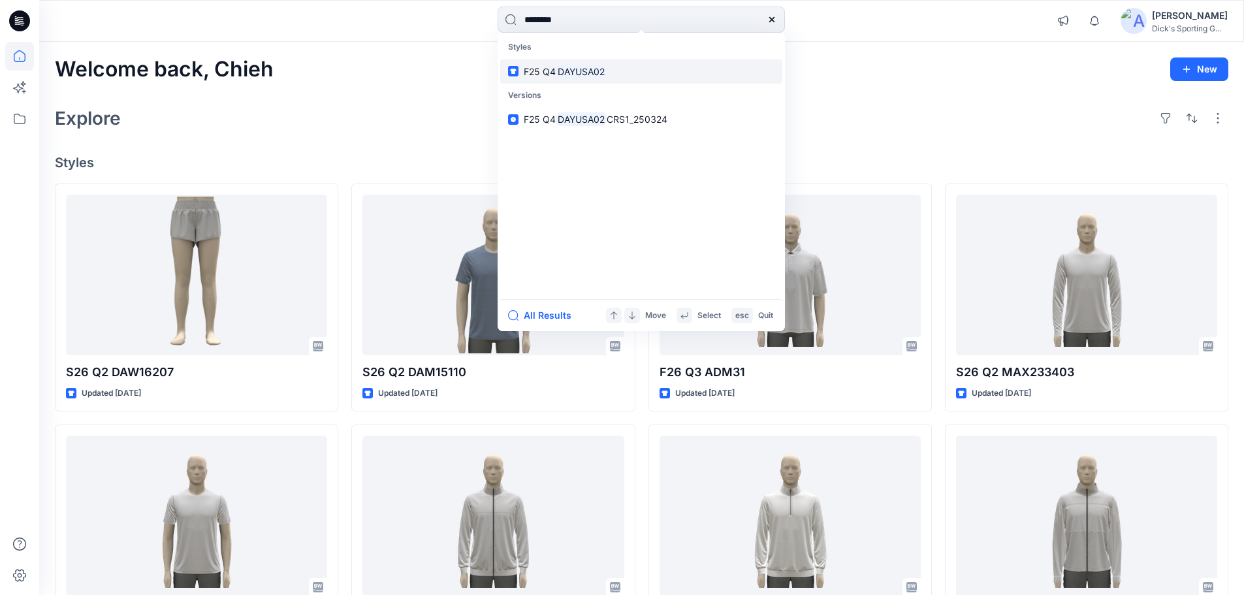
type input "********"
click at [608, 79] on link "F25 Q4 DAYUSA02" at bounding box center [641, 71] width 282 height 24
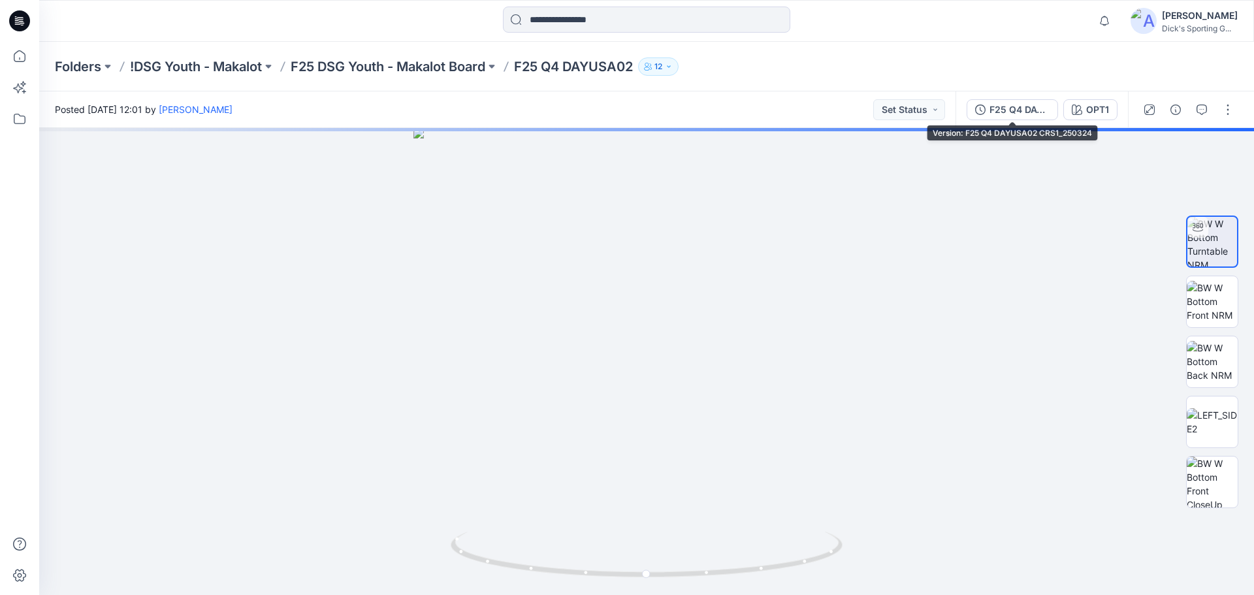
click at [1011, 110] on div "F25 Q4 DAYUSA02 CRS1_250324" at bounding box center [1020, 110] width 60 height 14
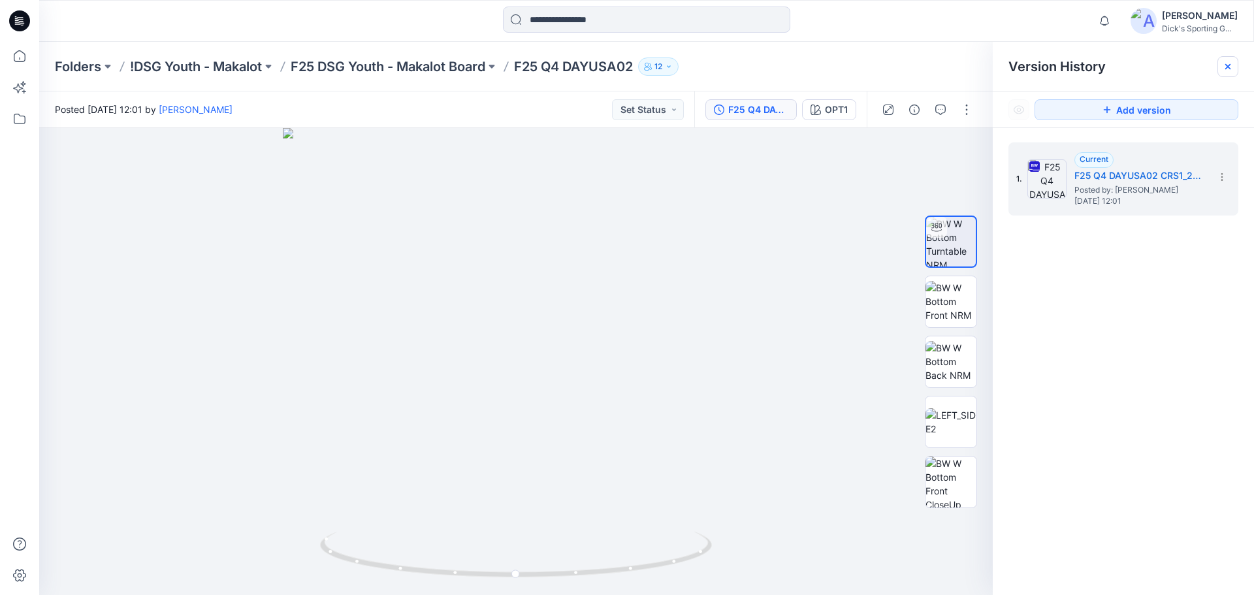
click at [1227, 62] on icon at bounding box center [1228, 66] width 10 height 10
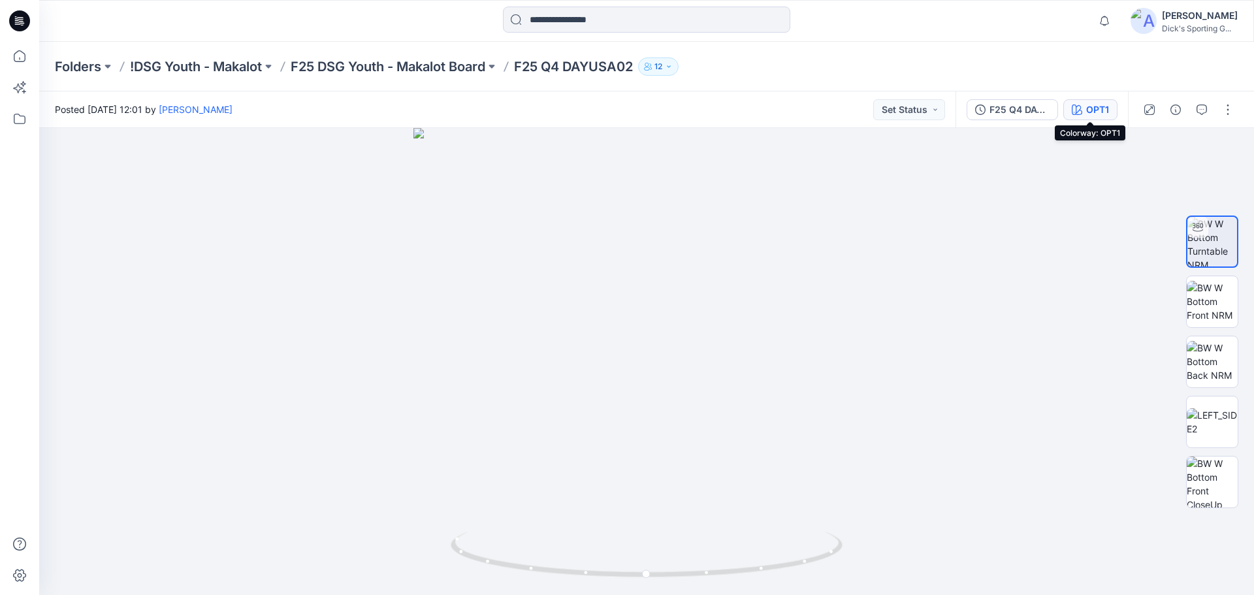
click at [1077, 113] on icon "button" at bounding box center [1077, 110] width 10 height 10
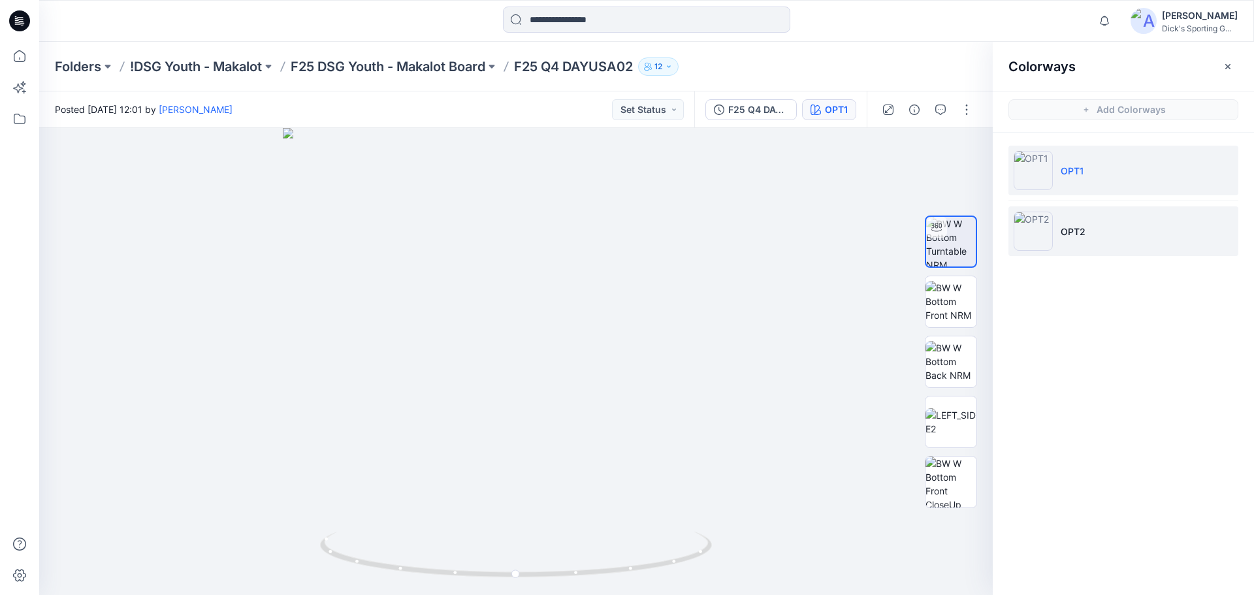
click at [1108, 237] on li "OPT2" at bounding box center [1123, 231] width 230 height 50
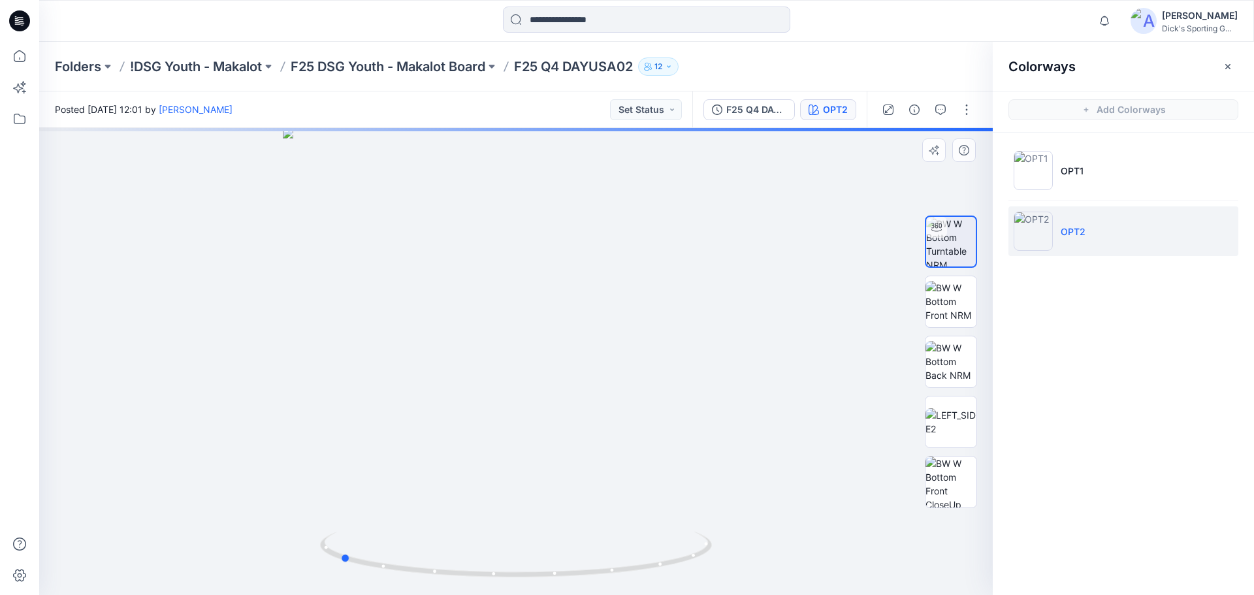
drag, startPoint x: 626, startPoint y: 402, endPoint x: 450, endPoint y: 410, distance: 176.5
click at [450, 410] on div at bounding box center [516, 361] width 954 height 467
